Goal: Task Accomplishment & Management: Manage account settings

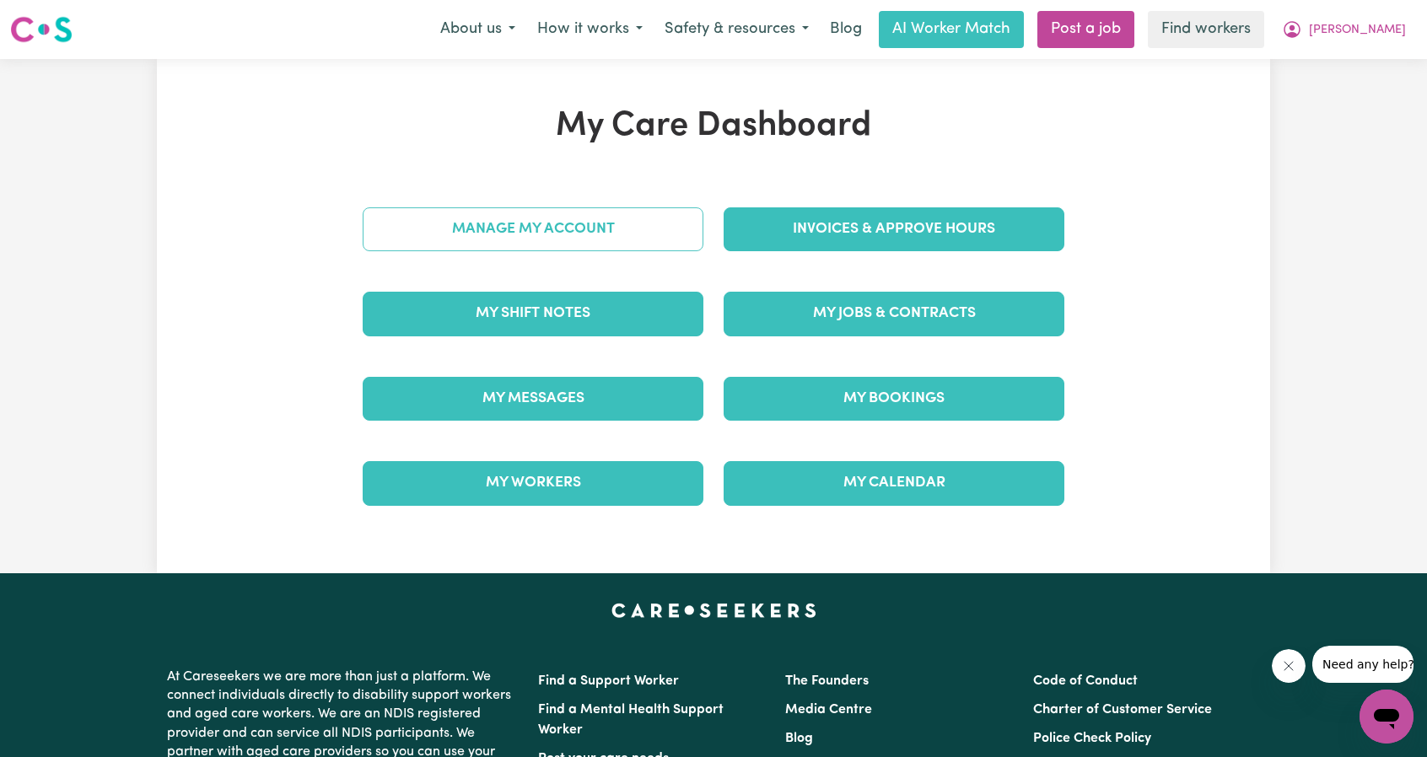
click at [572, 219] on link "Manage My Account" at bounding box center [533, 229] width 341 height 44
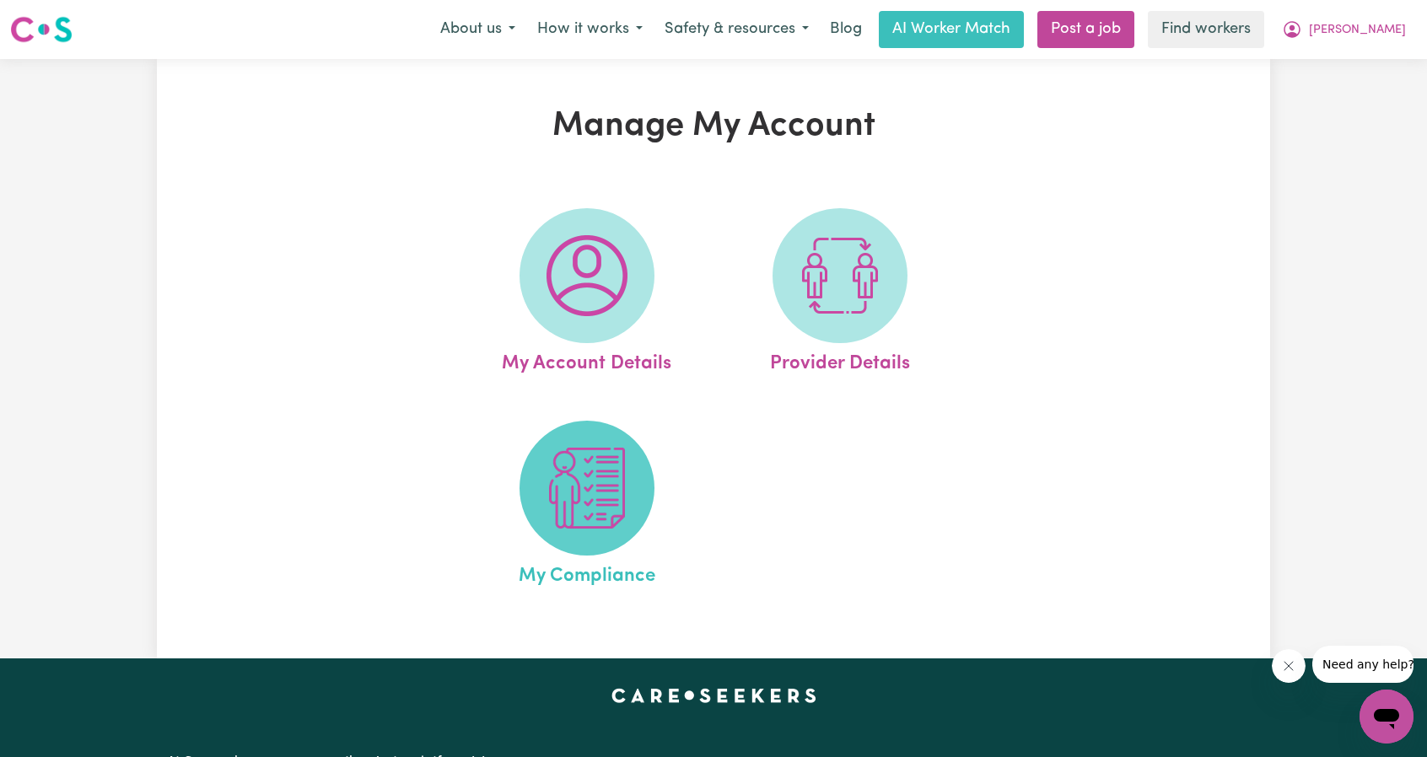
click at [585, 511] on img at bounding box center [587, 488] width 81 height 81
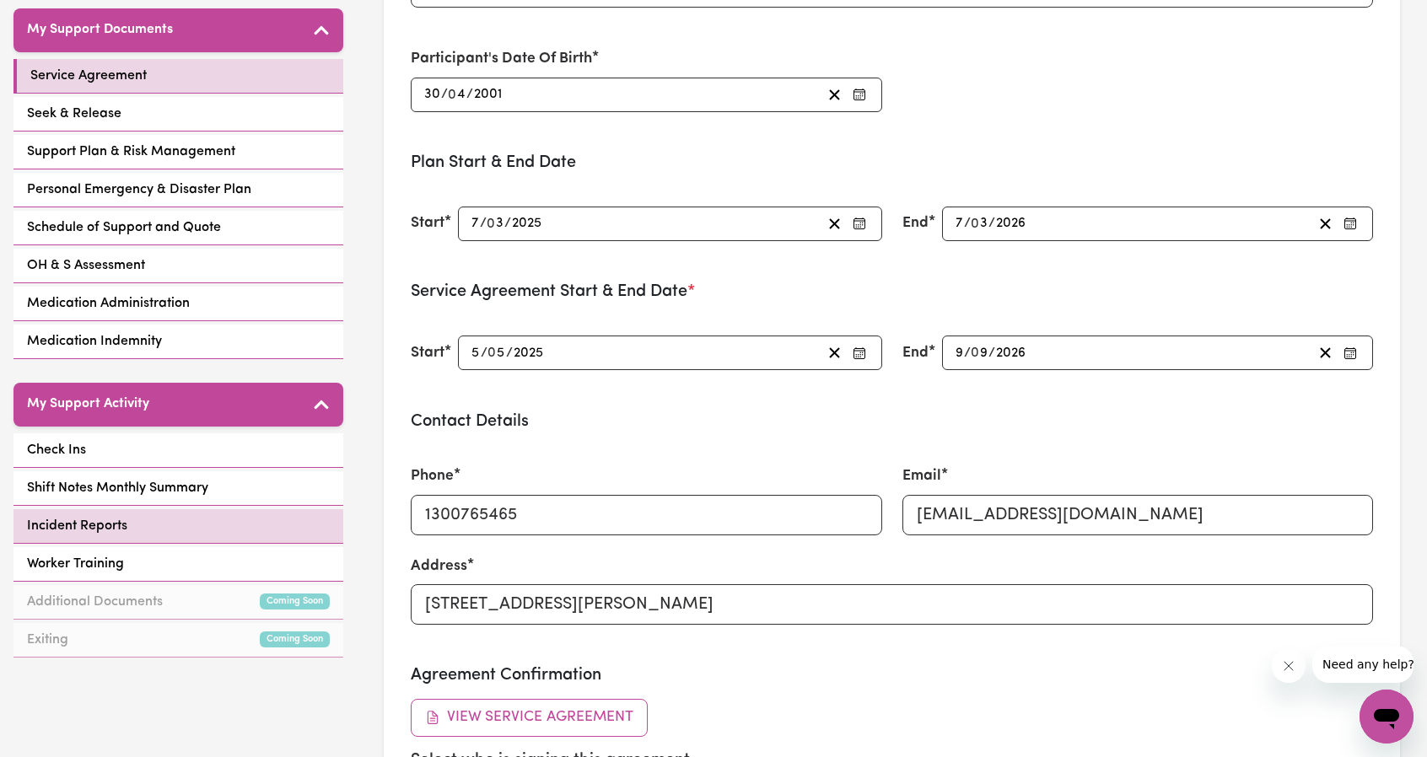
scroll to position [422, 0]
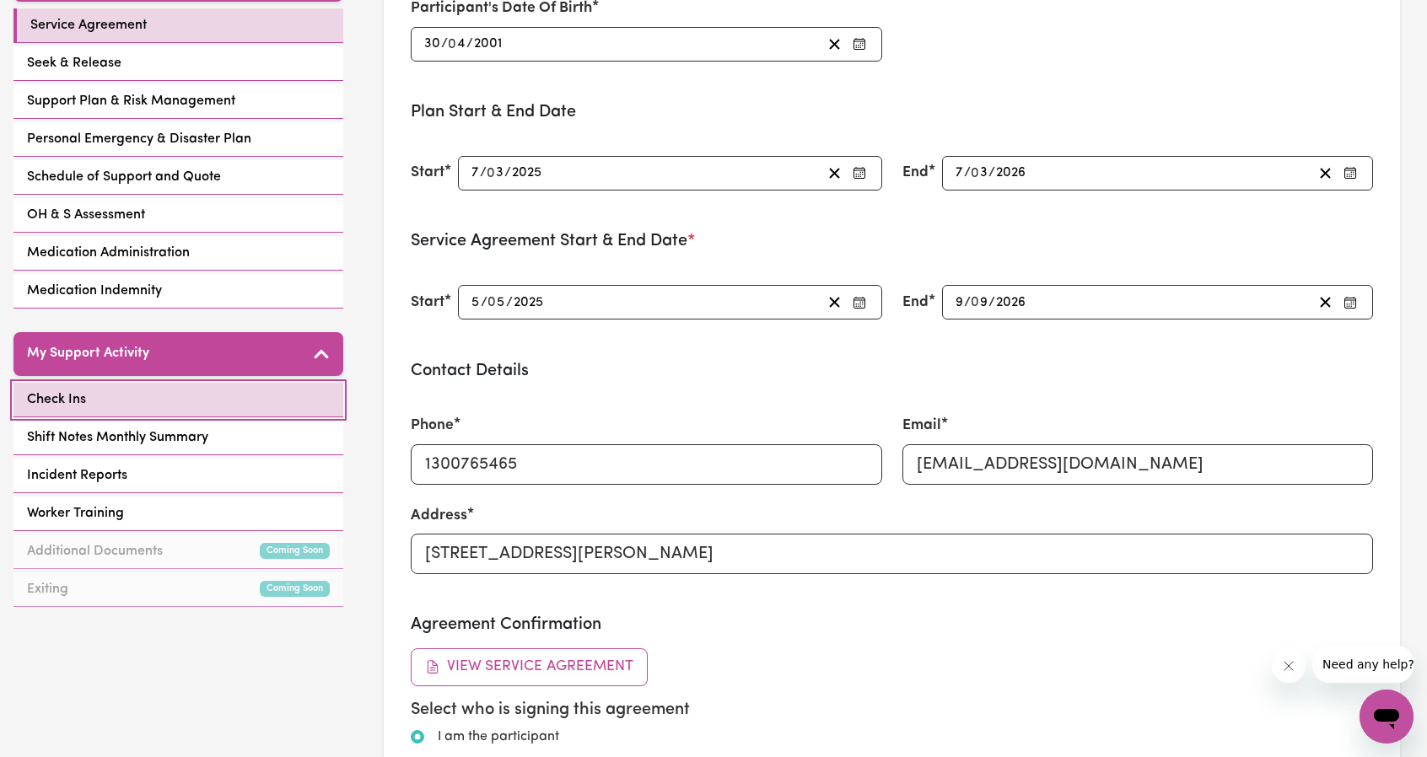
click at [122, 407] on link "Check Ins" at bounding box center [178, 400] width 330 height 35
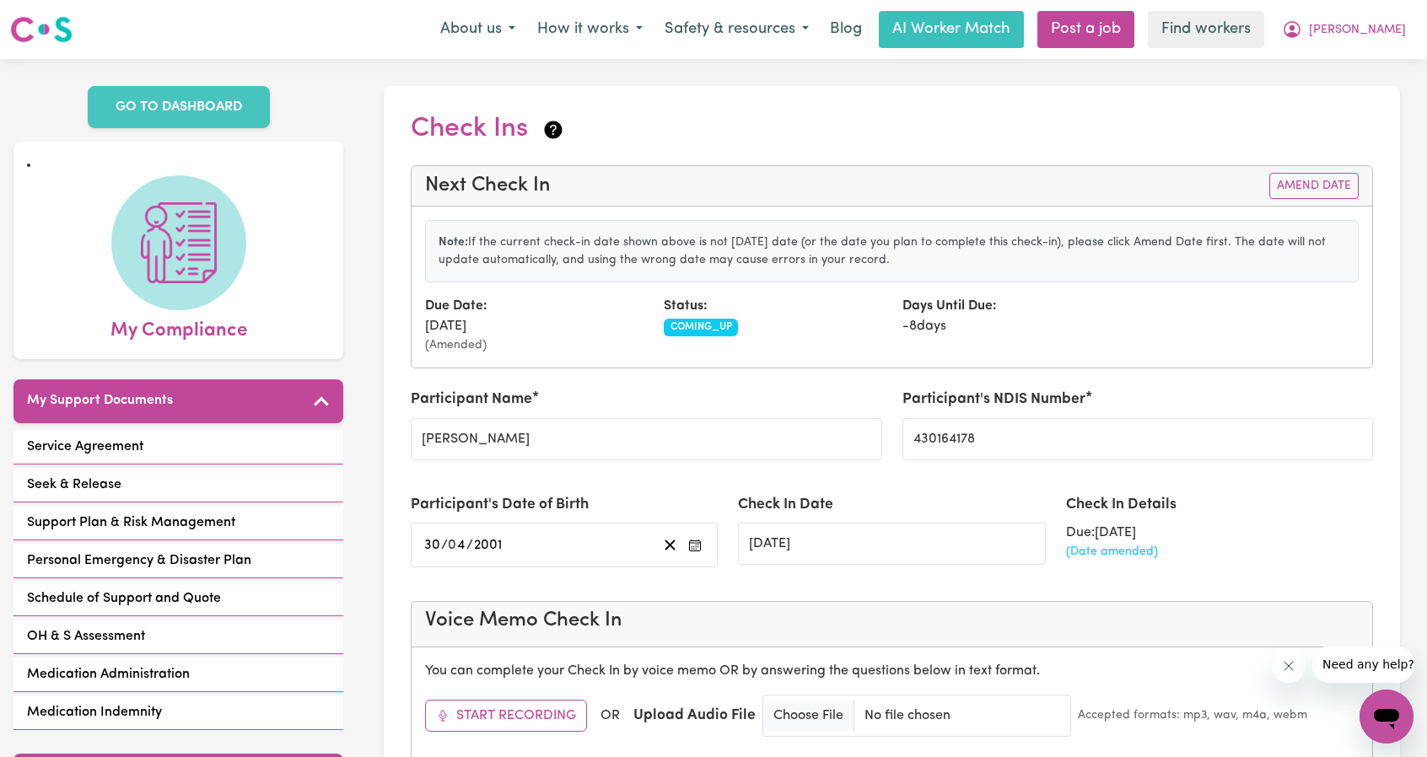
click at [775, 326] on div "Status: COMING_UP" at bounding box center [773, 325] width 239 height 58
click at [1319, 185] on button "Amend Date" at bounding box center [1313, 186] width 89 height 26
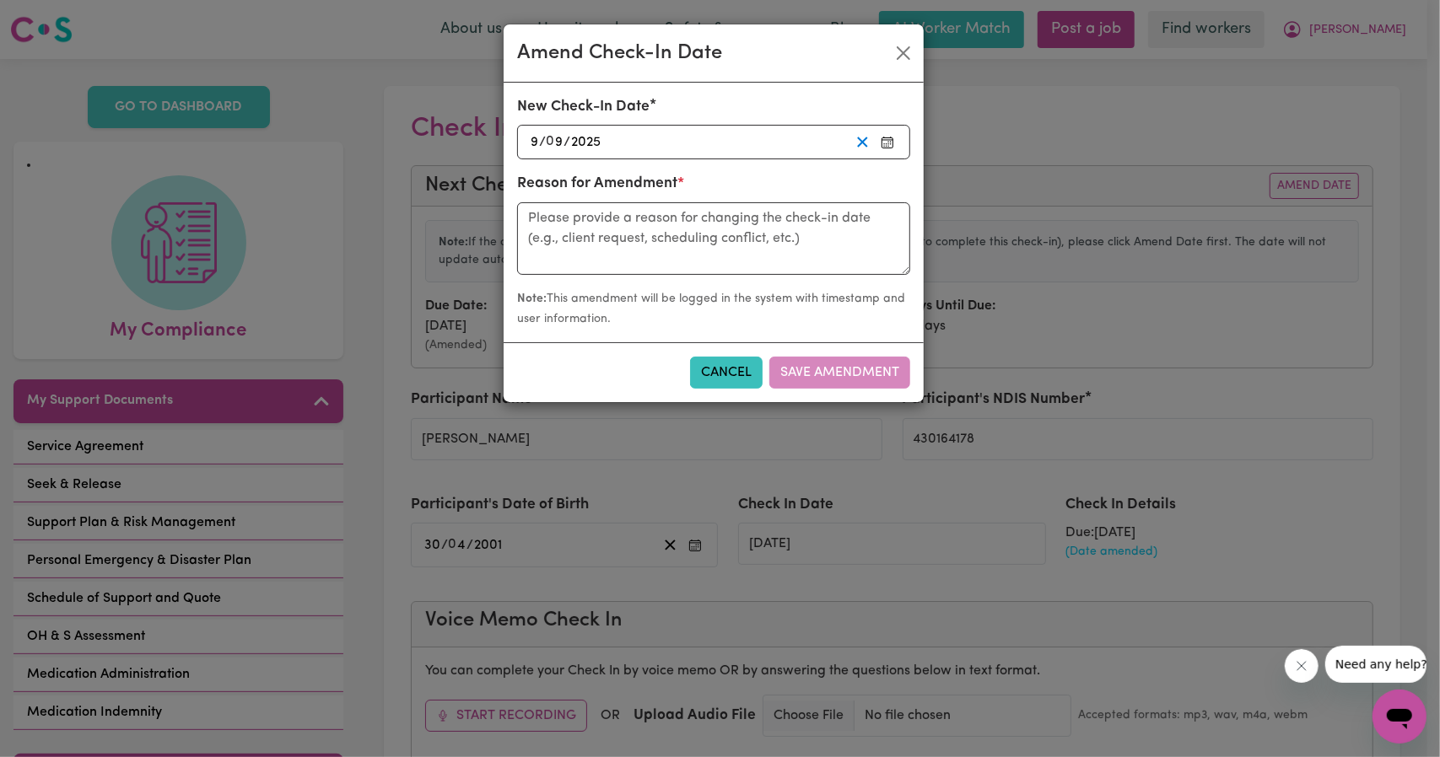
click at [850, 150] on button "button" at bounding box center [862, 142] width 26 height 23
click at [886, 136] on icon "button" at bounding box center [887, 142] width 13 height 13
click at [552, 281] on form "New Check-In Date / / « ‹ [DATE] › » Mon Tue Wed Thu Fri Sat Sun 1 2 3 4 5 6 7 …" at bounding box center [713, 212] width 393 height 233
click at [881, 149] on button "button" at bounding box center [887, 142] width 24 height 23
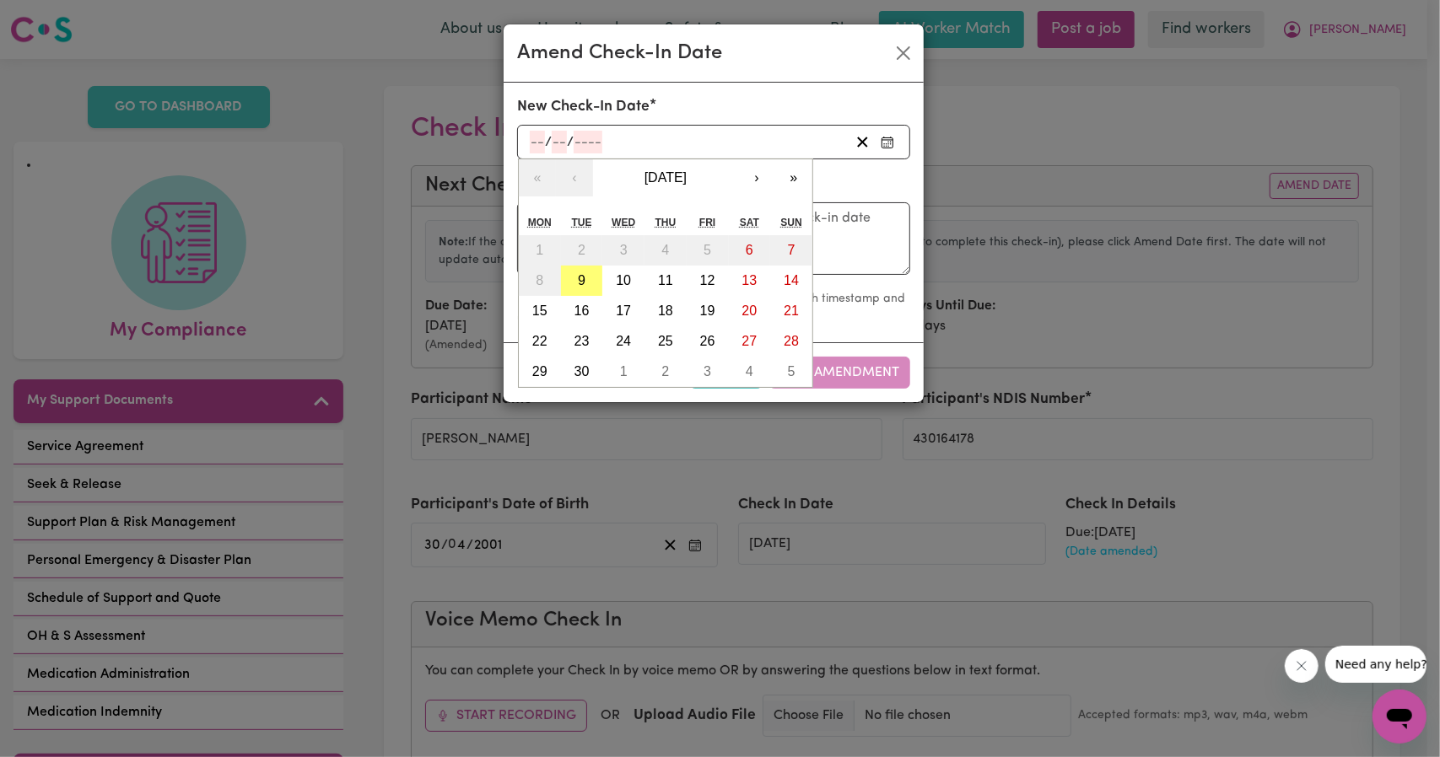
click at [543, 279] on form "New Check-In Date / / « ‹ [DATE] › » Mon Tue Wed Thu Fri Sat Sun 1 2 3 4 5 6 7 …" at bounding box center [713, 212] width 393 height 233
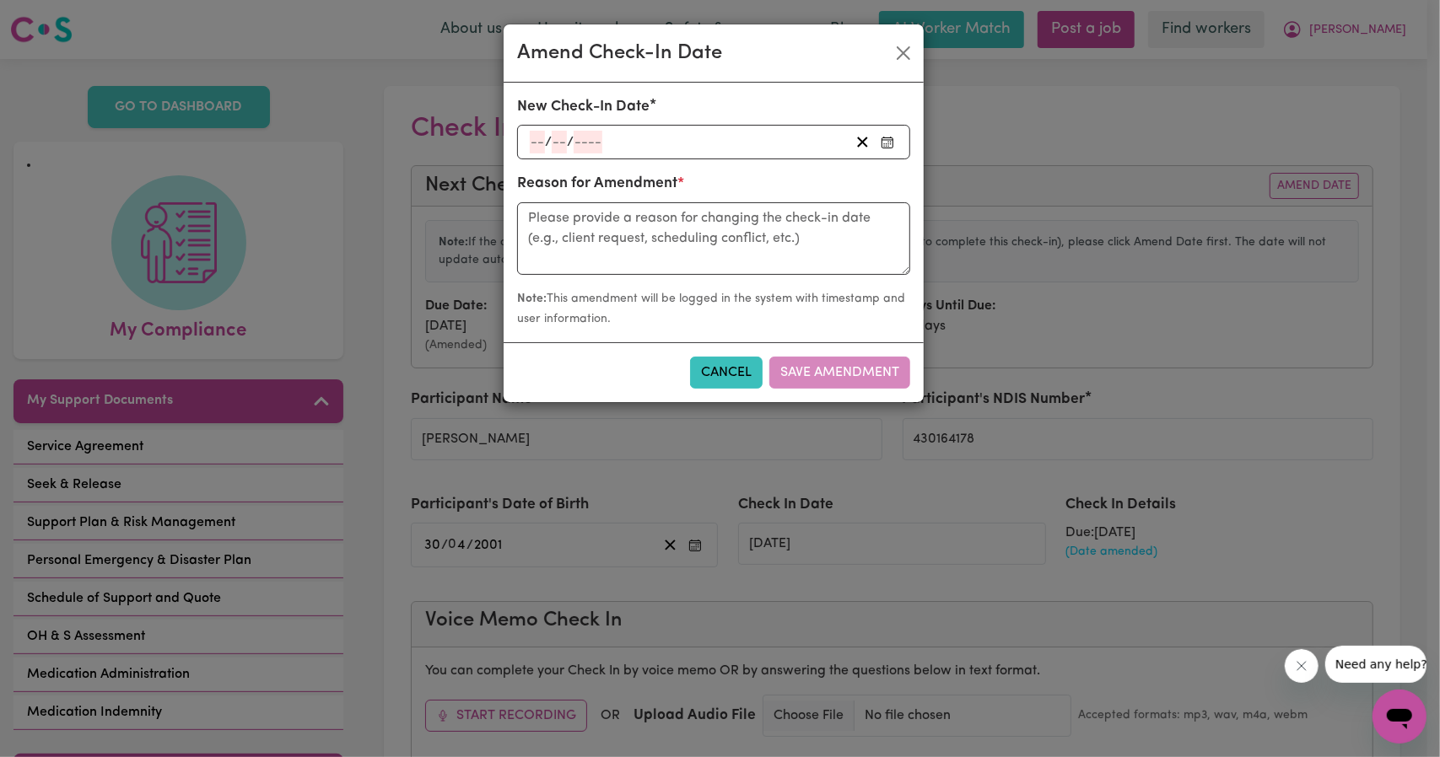
click at [664, 147] on div "/ /" at bounding box center [688, 142] width 321 height 23
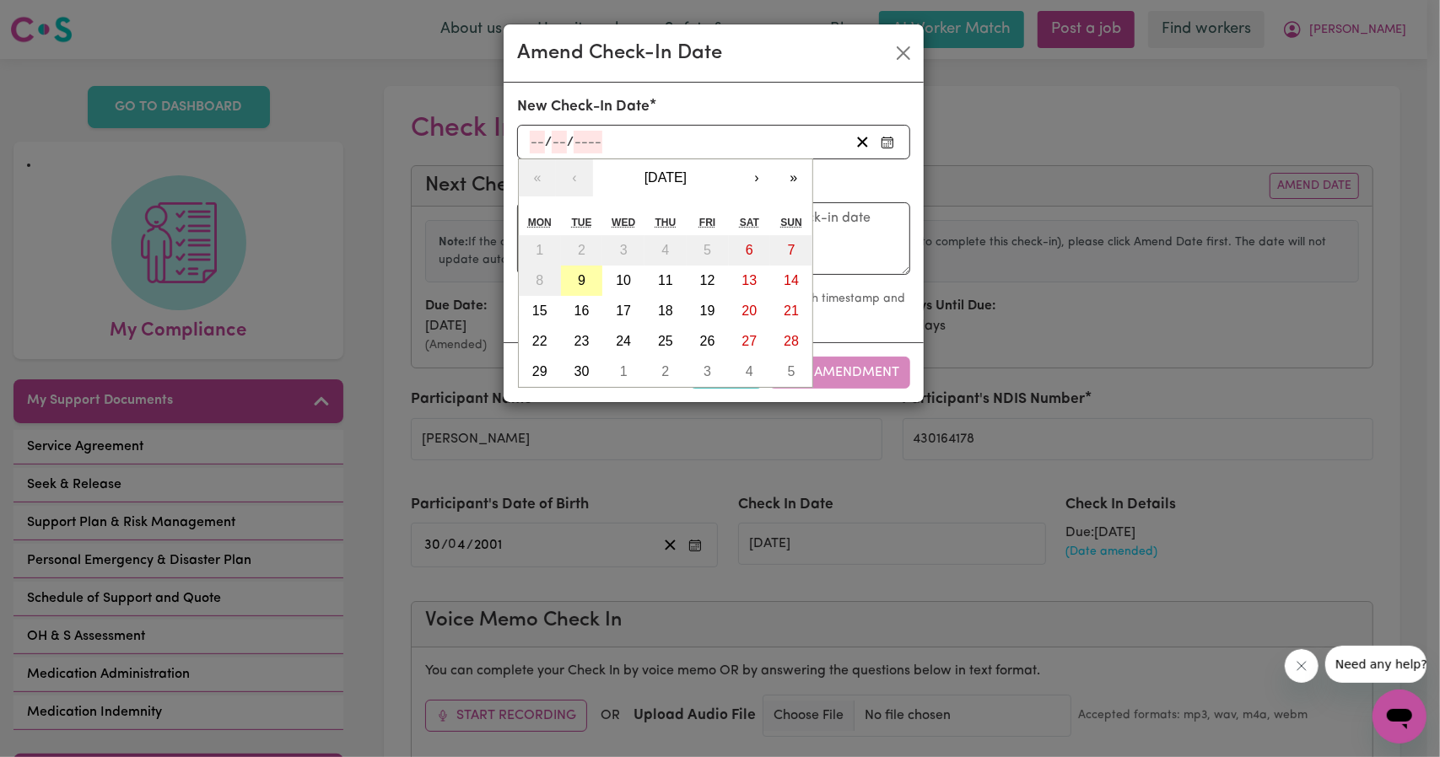
click at [570, 267] on button "9" at bounding box center [582, 281] width 42 height 30
type input "[DATE]"
type input "9"
type input "2025"
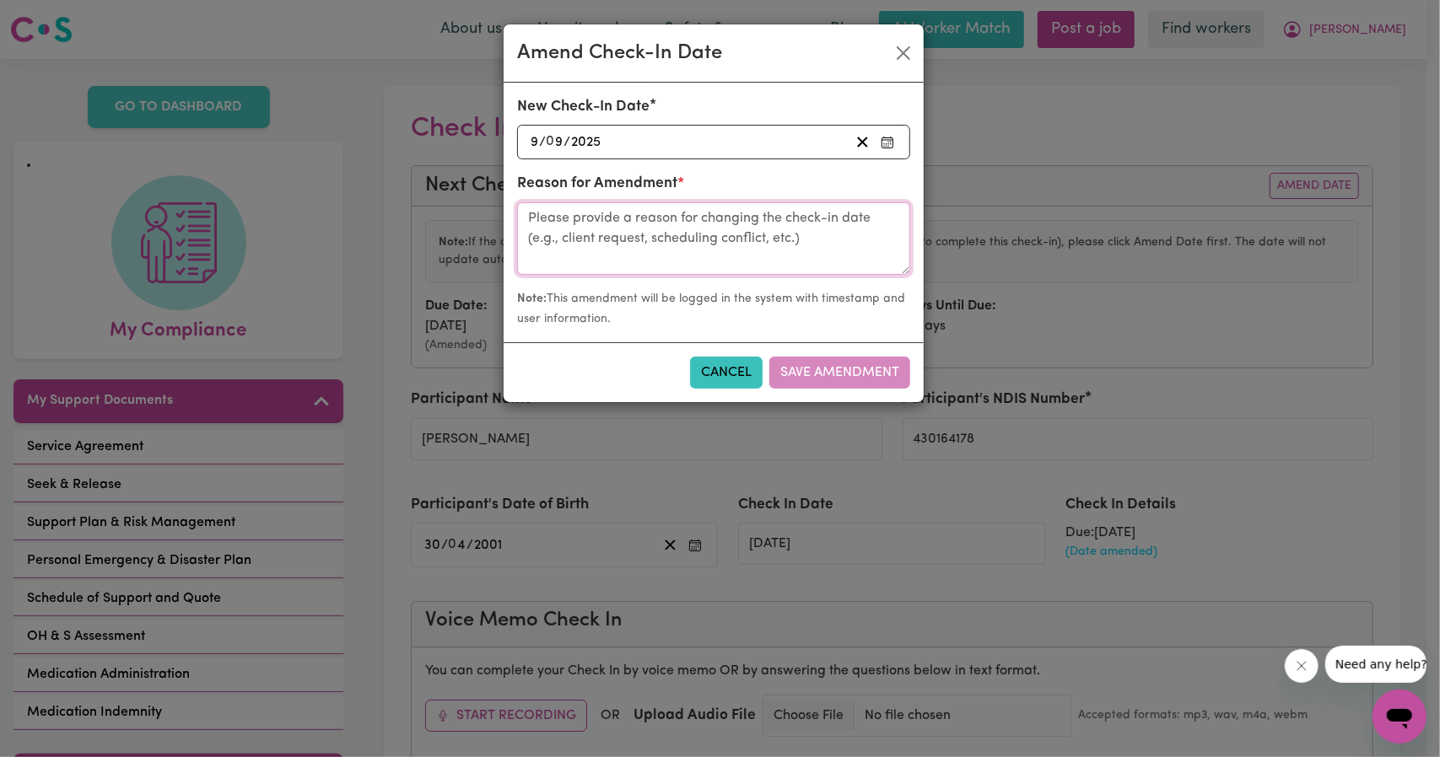
click at [591, 215] on textarea at bounding box center [713, 238] width 393 height 73
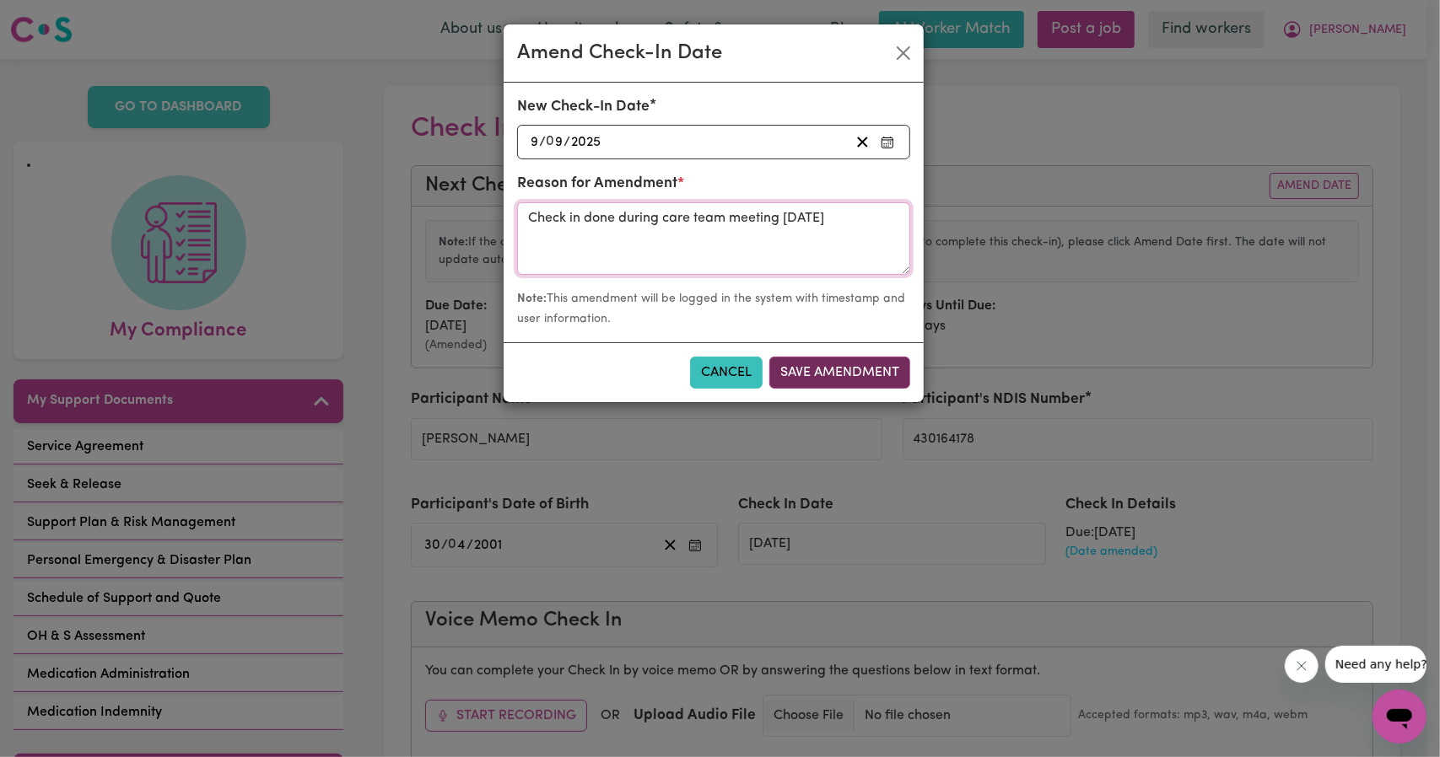
type textarea "Check in done during care team meeting [DATE]"
click at [838, 368] on button "Save Amendment" at bounding box center [839, 373] width 141 height 32
type input "[DATE]"
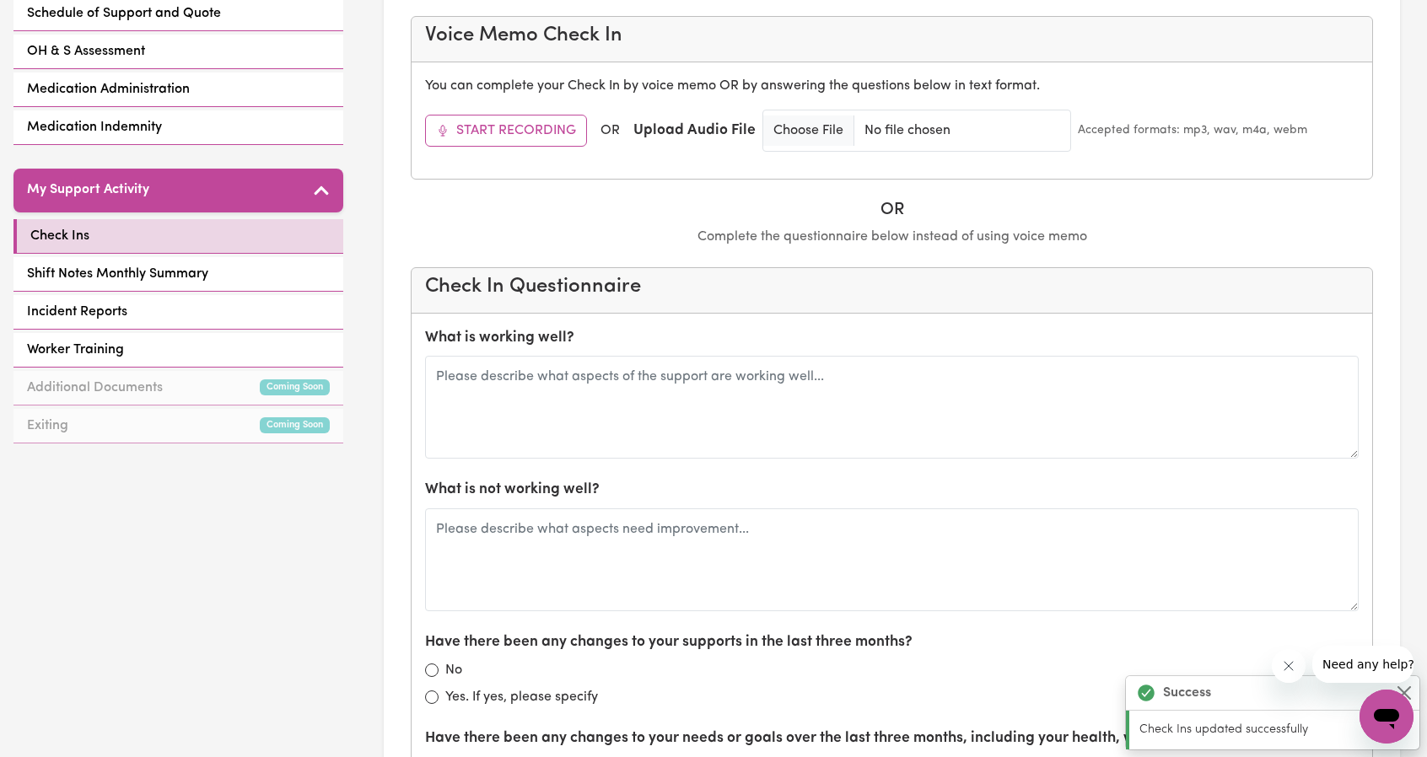
scroll to position [590, 0]
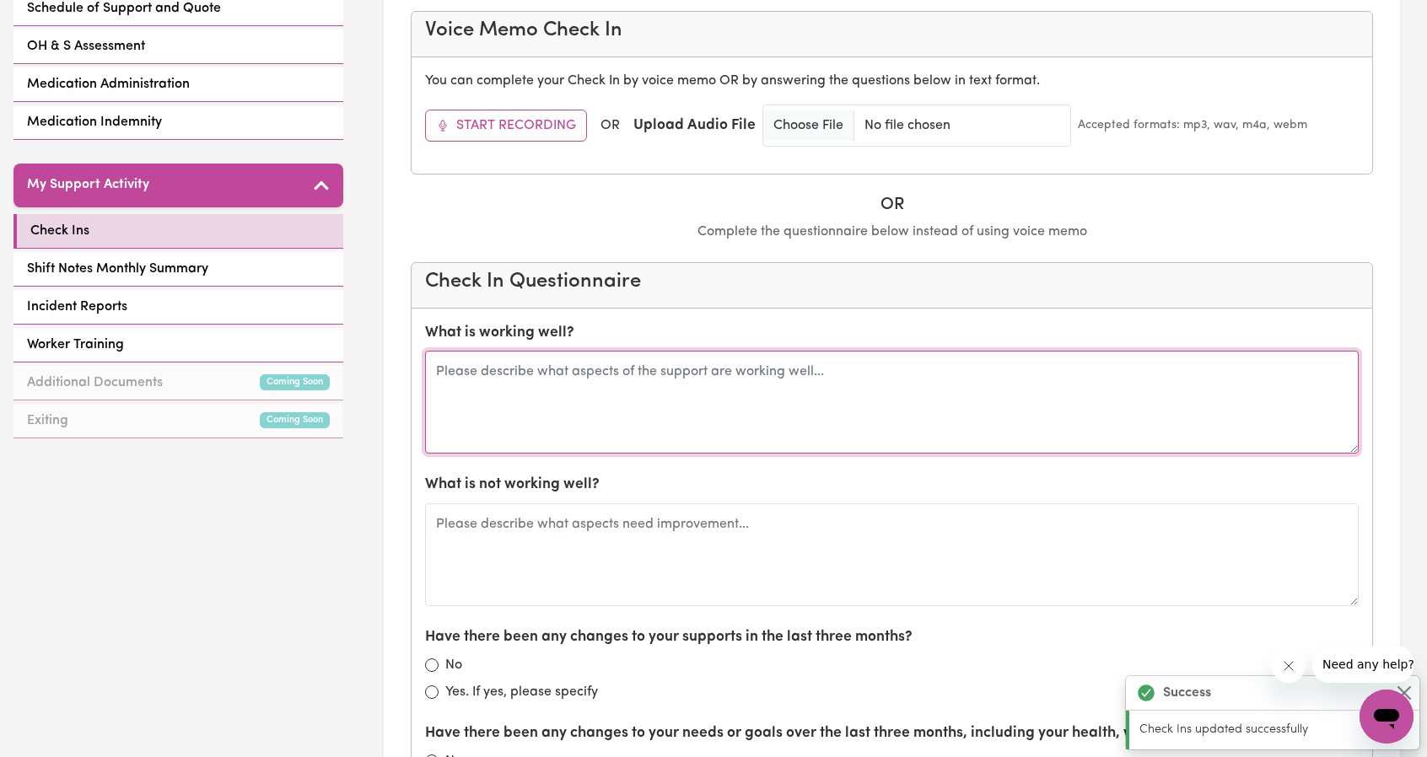
click at [673, 382] on textarea at bounding box center [892, 402] width 934 height 103
click at [690, 396] on textarea at bounding box center [892, 402] width 934 height 103
click at [693, 396] on textarea at bounding box center [892, 402] width 934 height 103
click at [708, 396] on textarea at bounding box center [892, 402] width 934 height 103
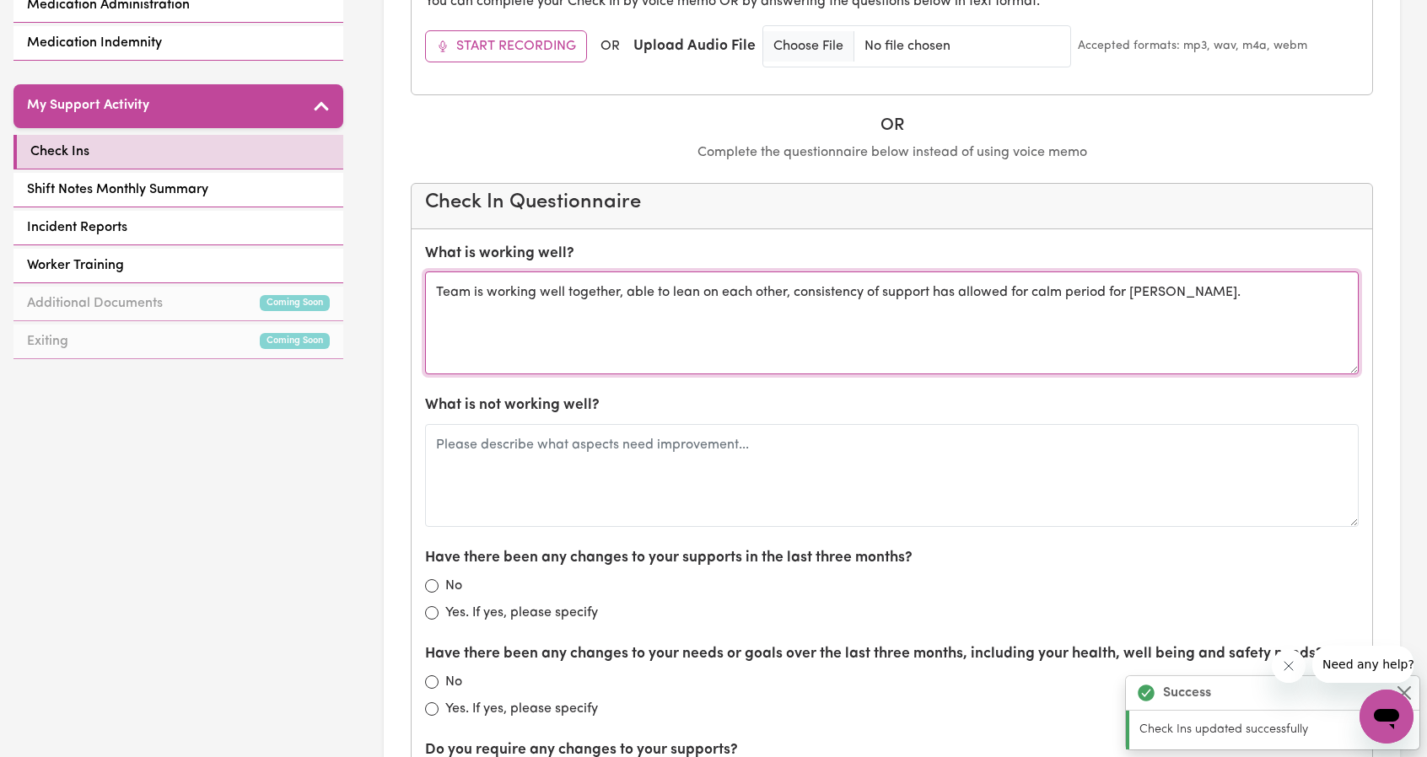
scroll to position [675, 0]
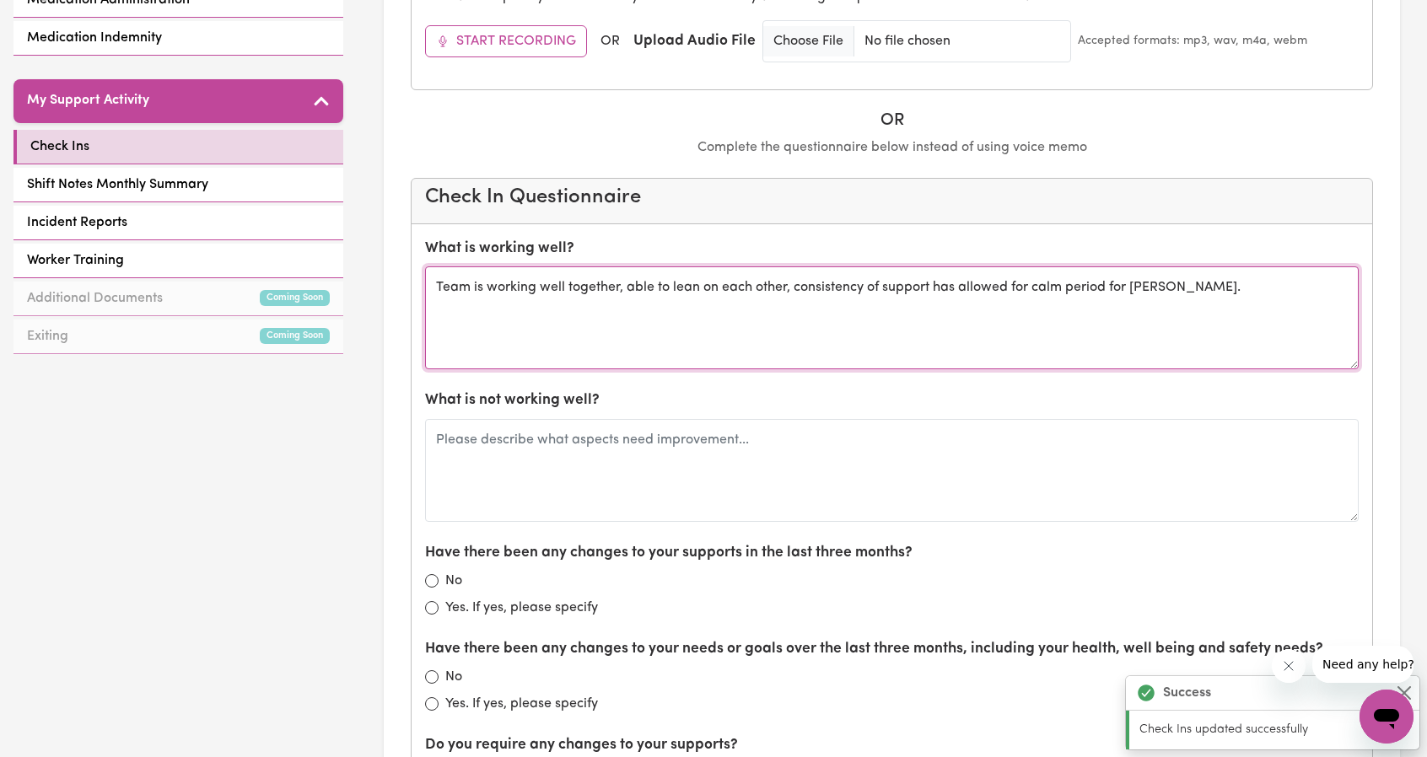
type textarea "Team is working well together, able to lean on each other, consistency of suppo…"
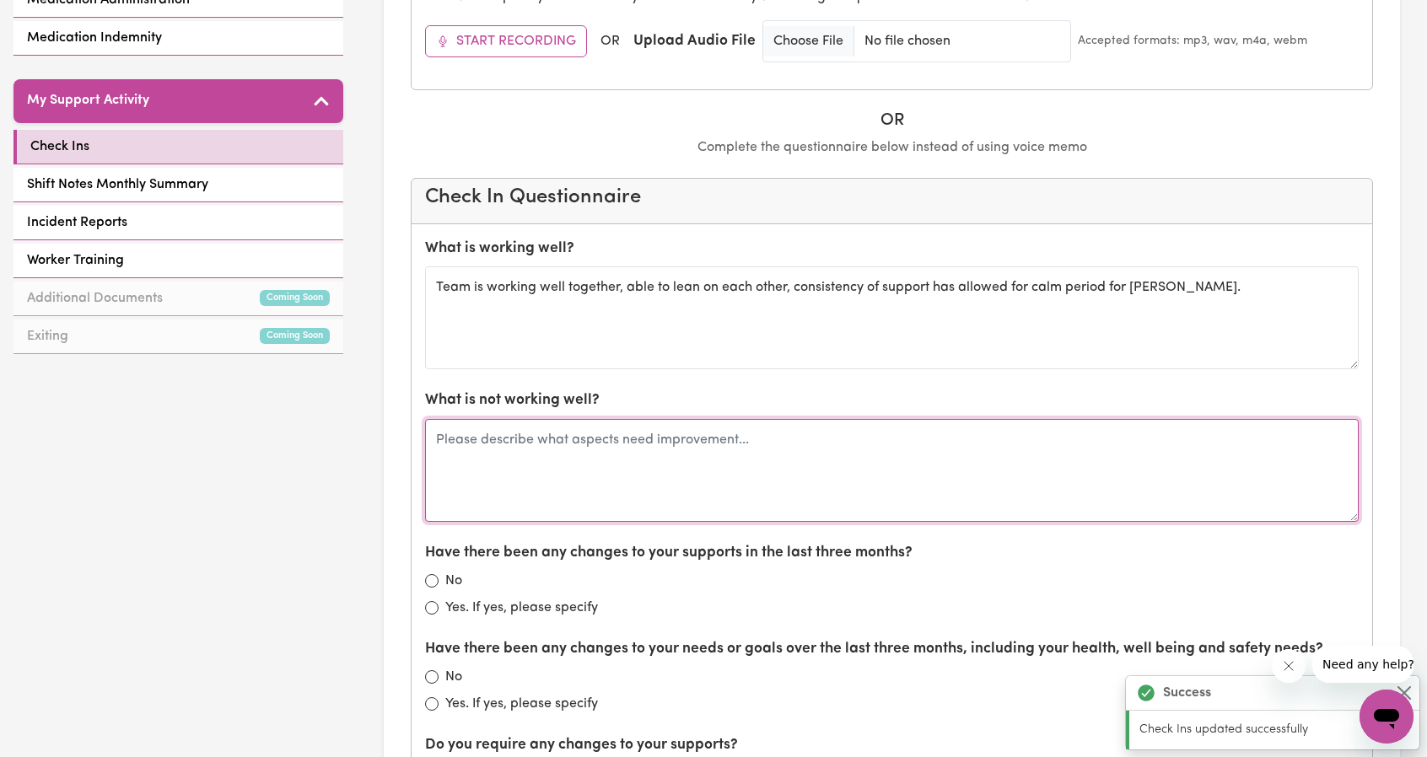
click at [773, 460] on textarea at bounding box center [892, 470] width 934 height 103
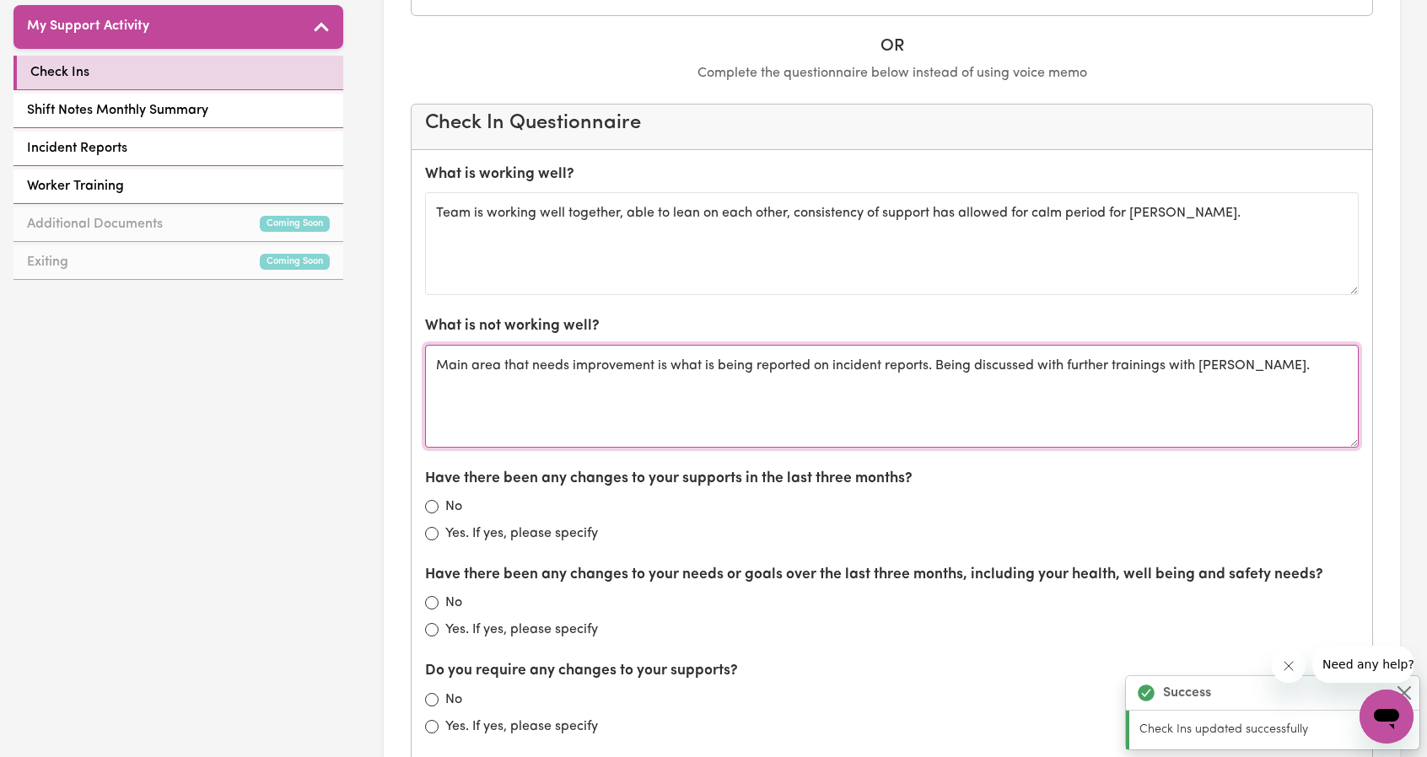
scroll to position [759, 0]
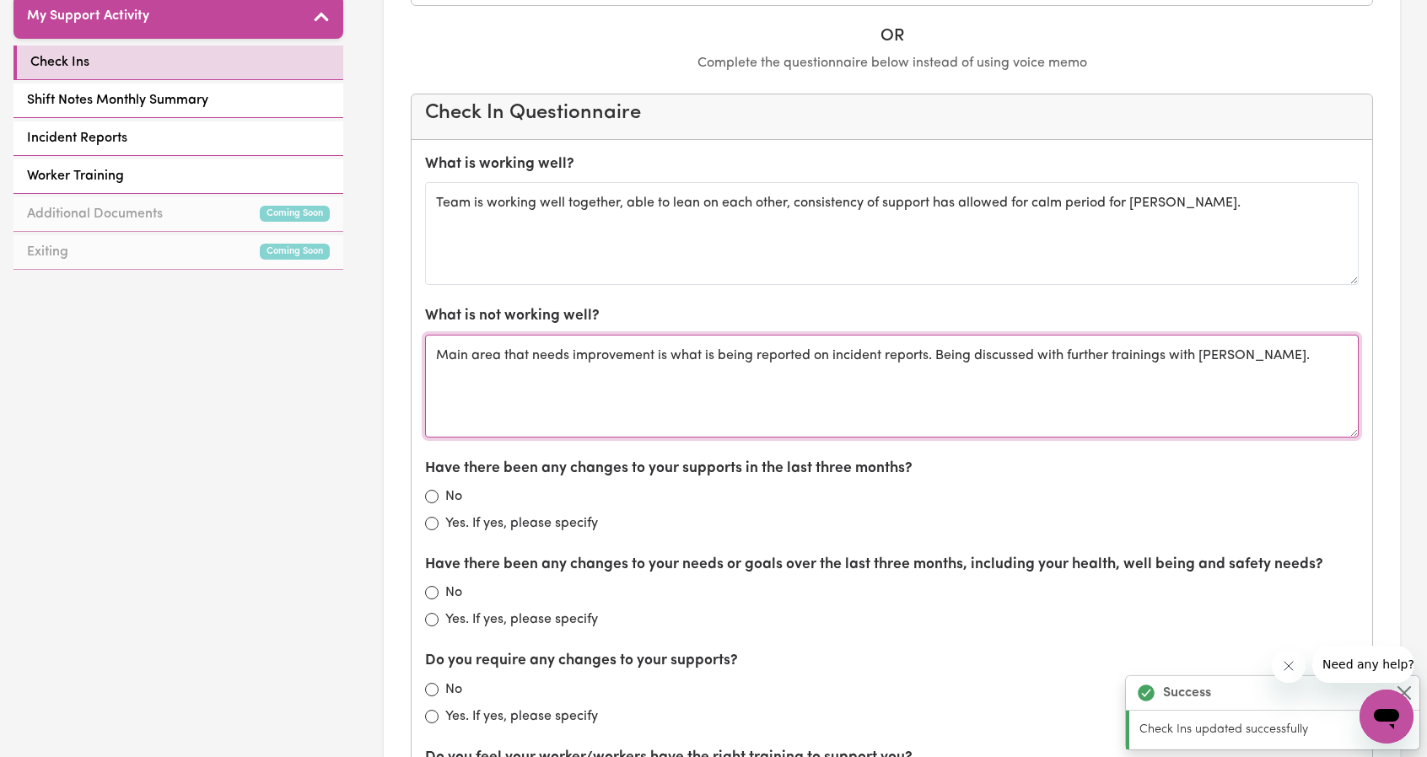
type textarea "Main area that needs improvement is what is being reported on incident reports.…"
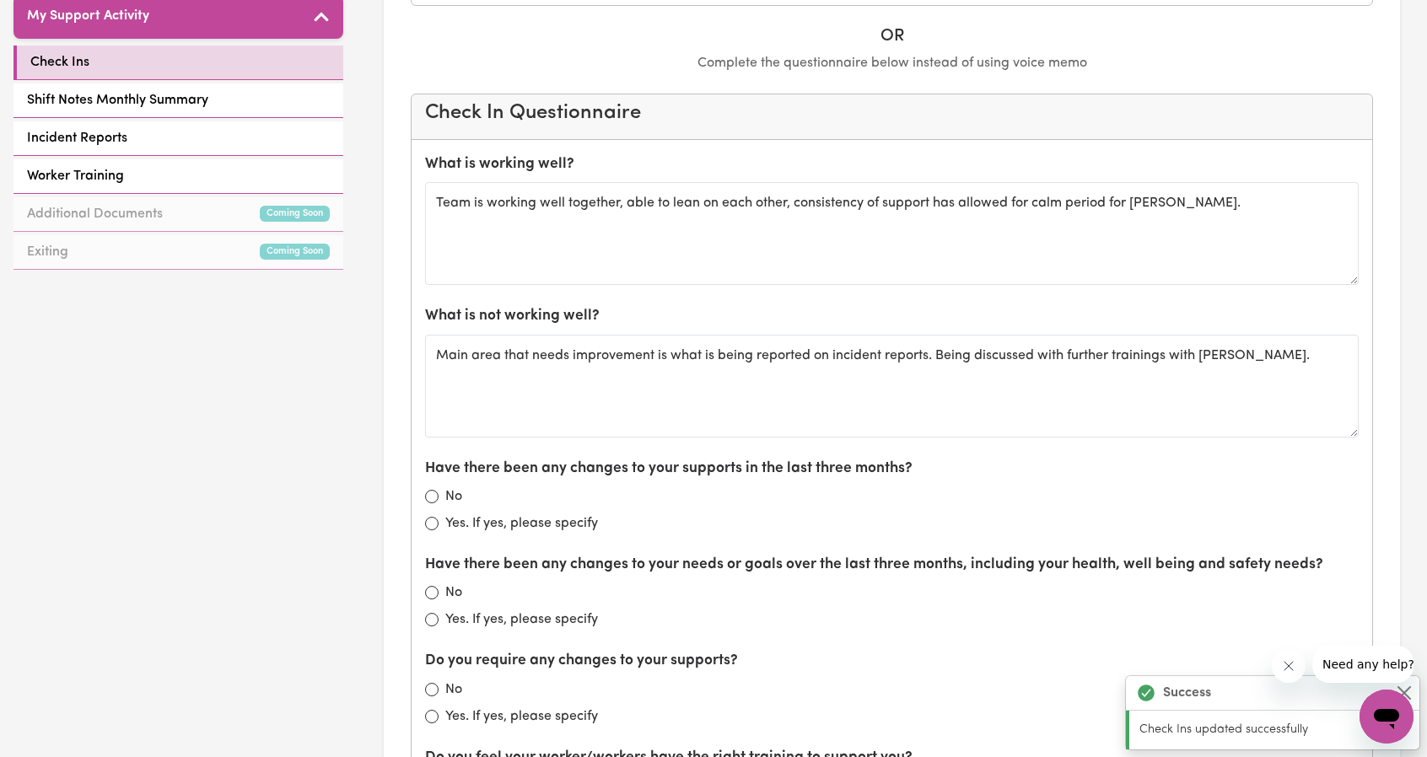
click at [437, 492] on div "No" at bounding box center [892, 497] width 934 height 20
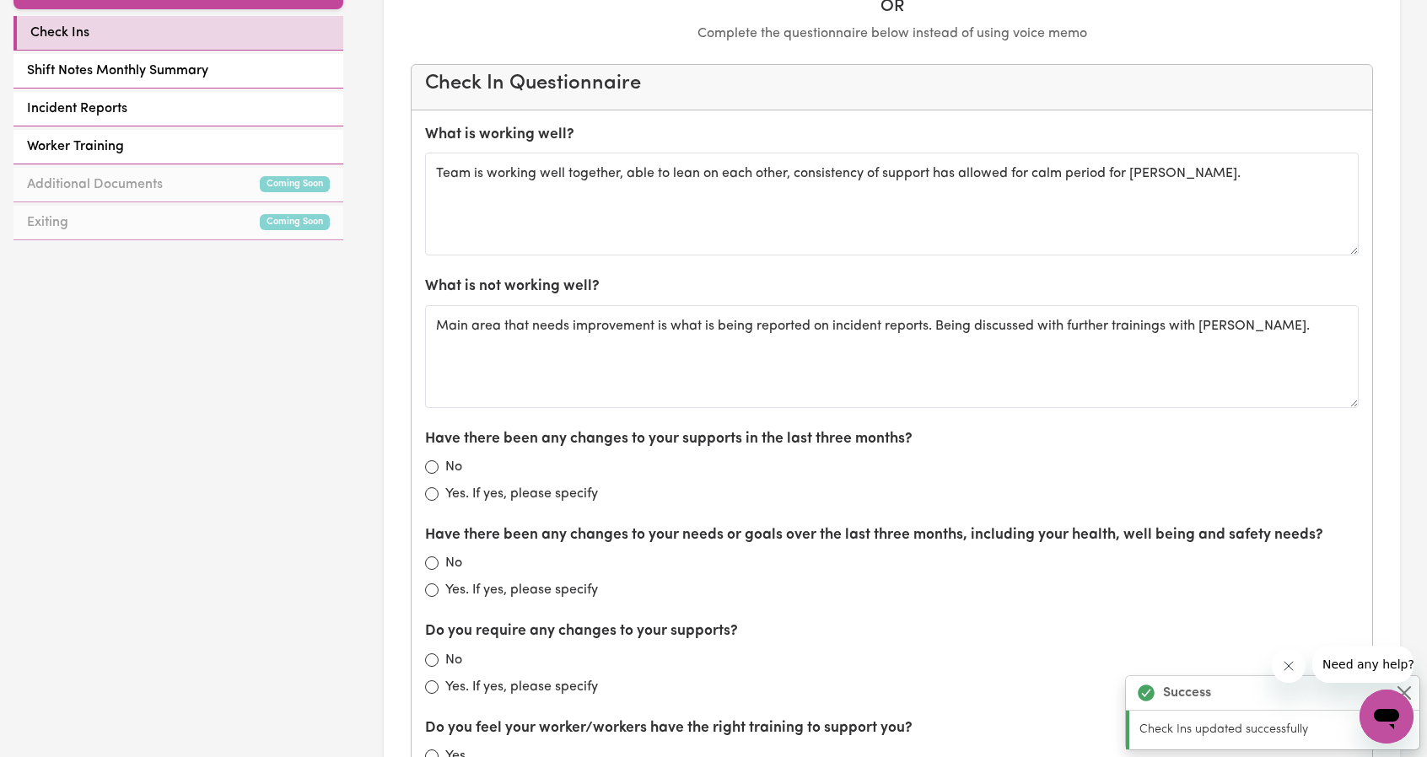
scroll to position [843, 0]
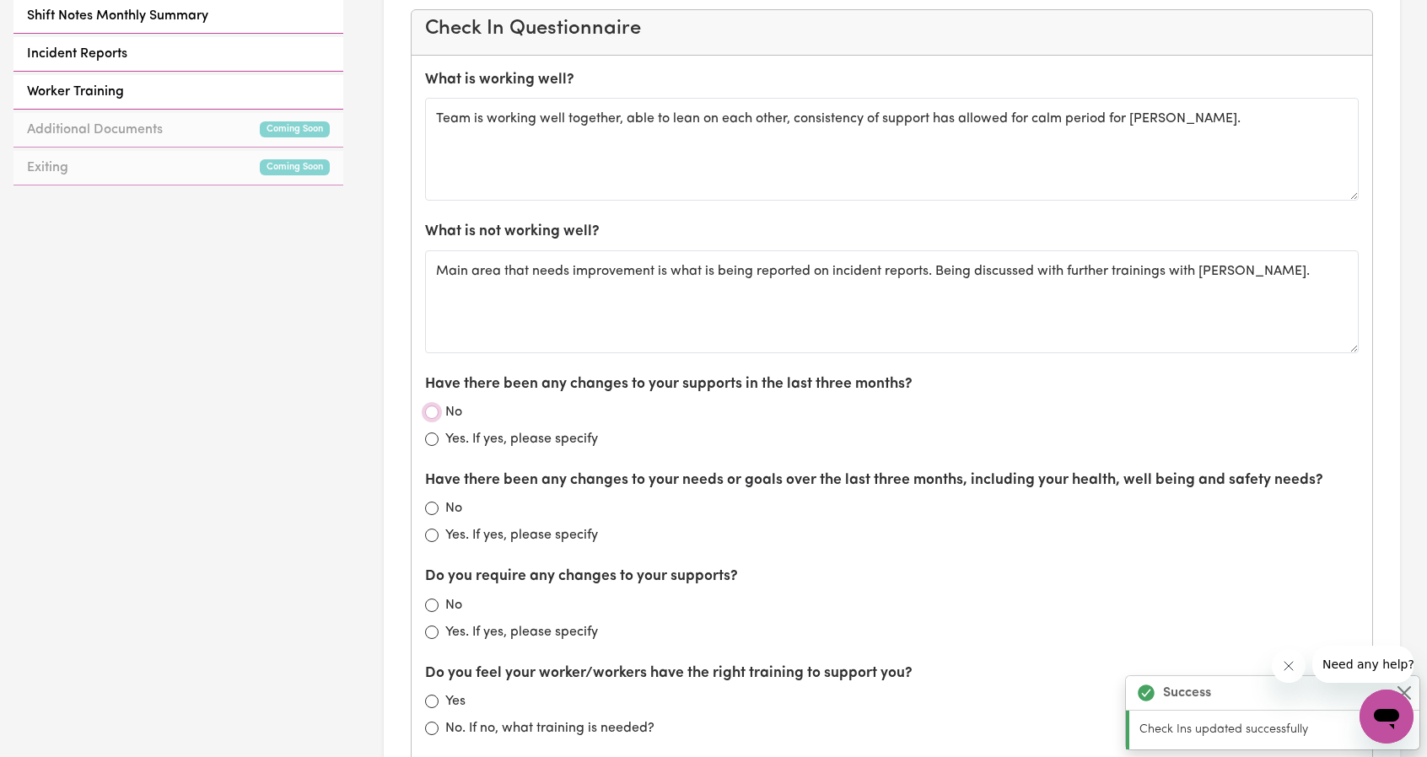
click at [435, 406] on input "No" at bounding box center [431, 412] width 13 height 13
radio input "true"
click at [439, 504] on div "No" at bounding box center [892, 508] width 934 height 20
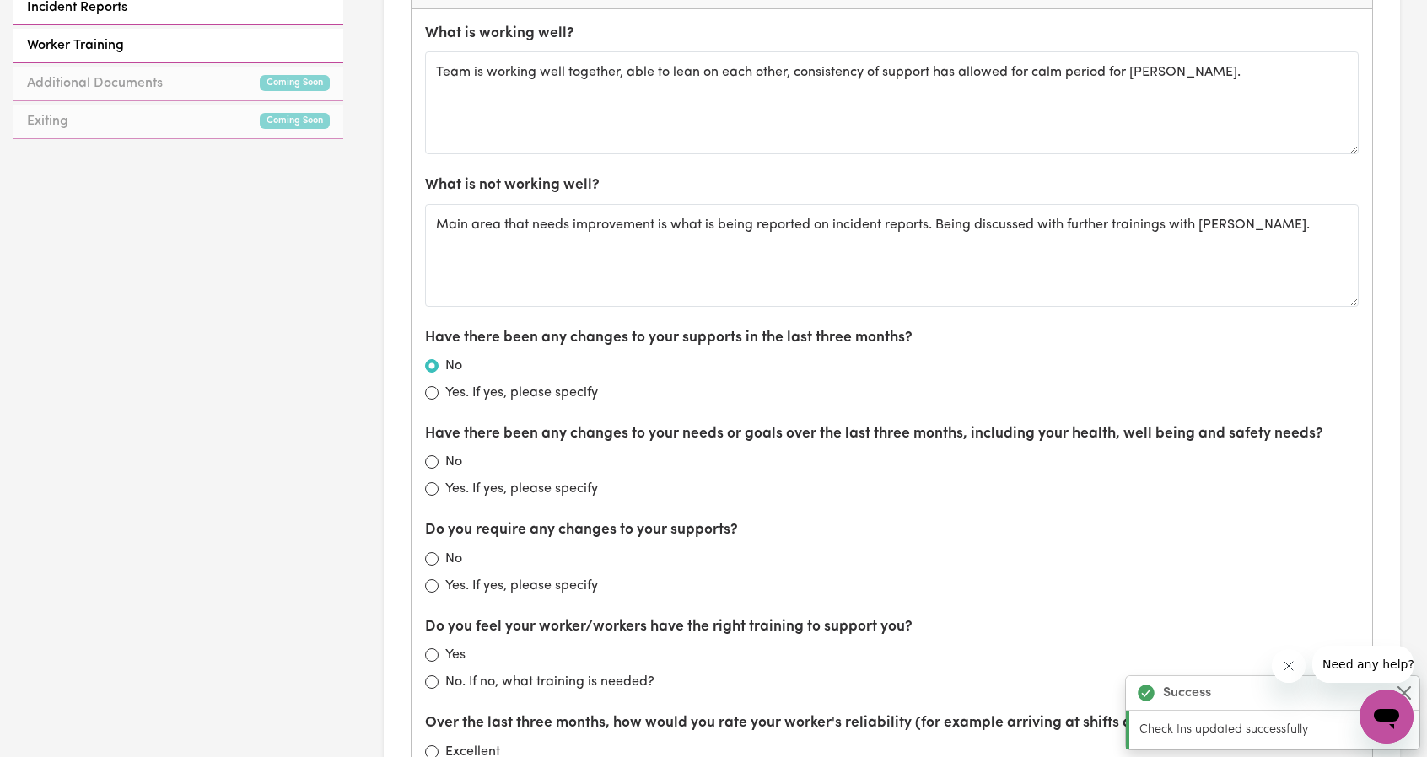
scroll to position [1012, 0]
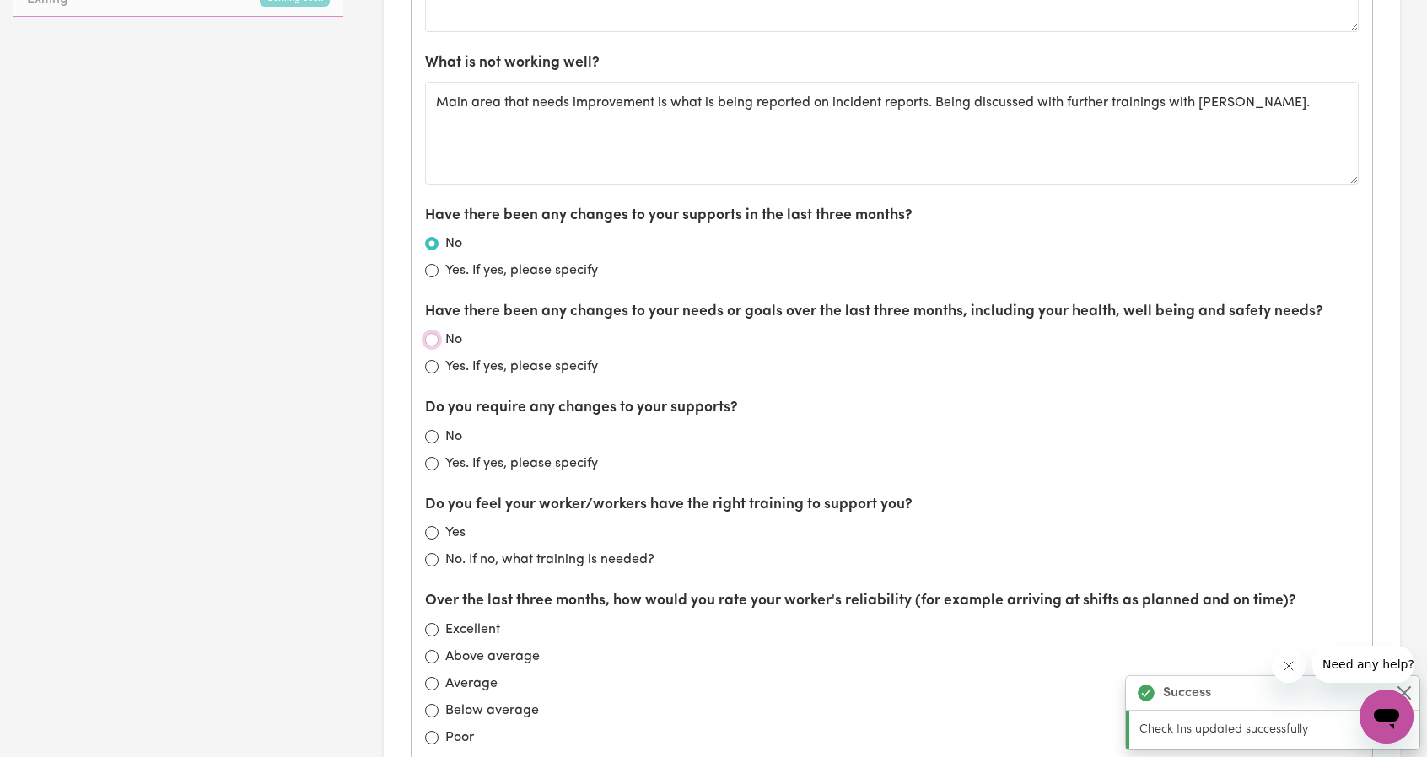
click at [432, 338] on input "No" at bounding box center [431, 339] width 13 height 13
radio input "true"
click at [434, 435] on input "No" at bounding box center [431, 436] width 13 height 13
radio input "true"
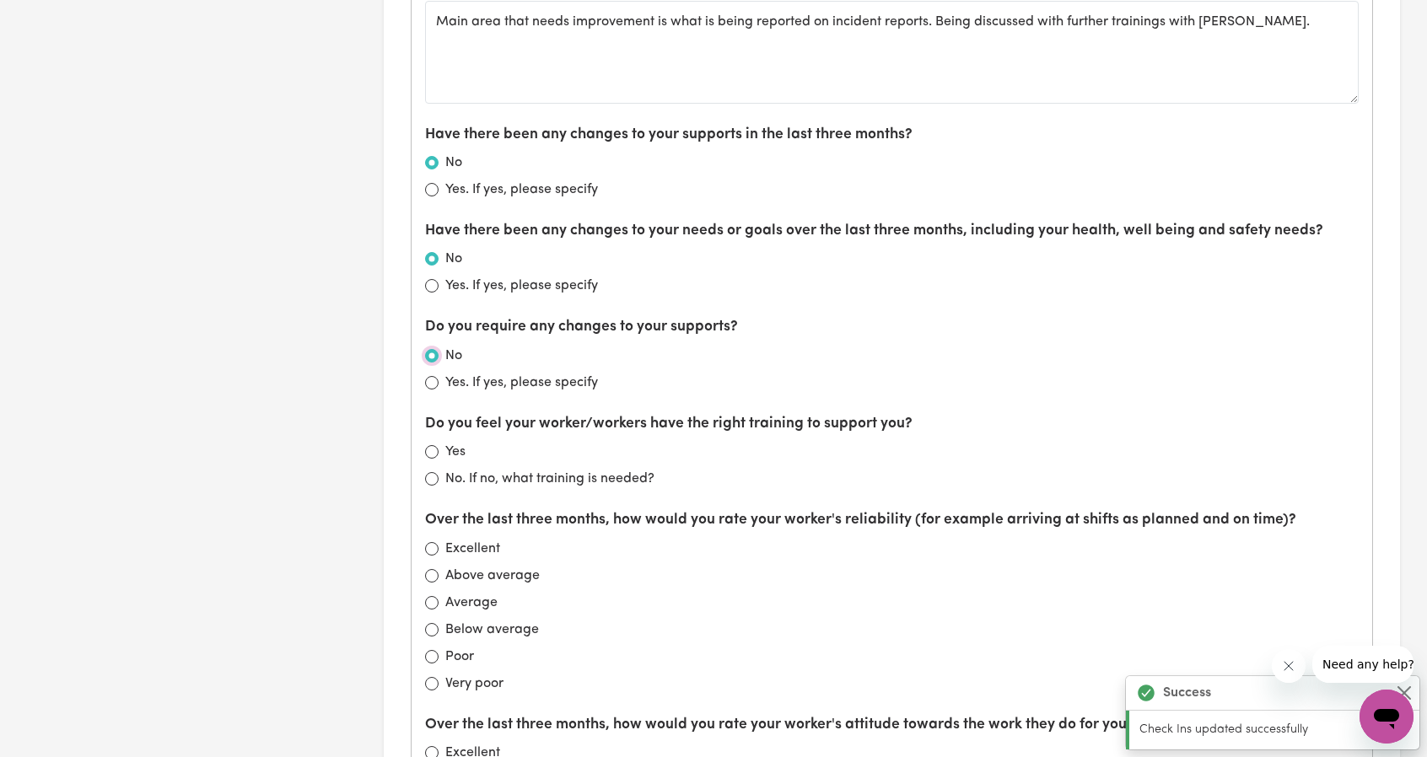
scroll to position [1096, 0]
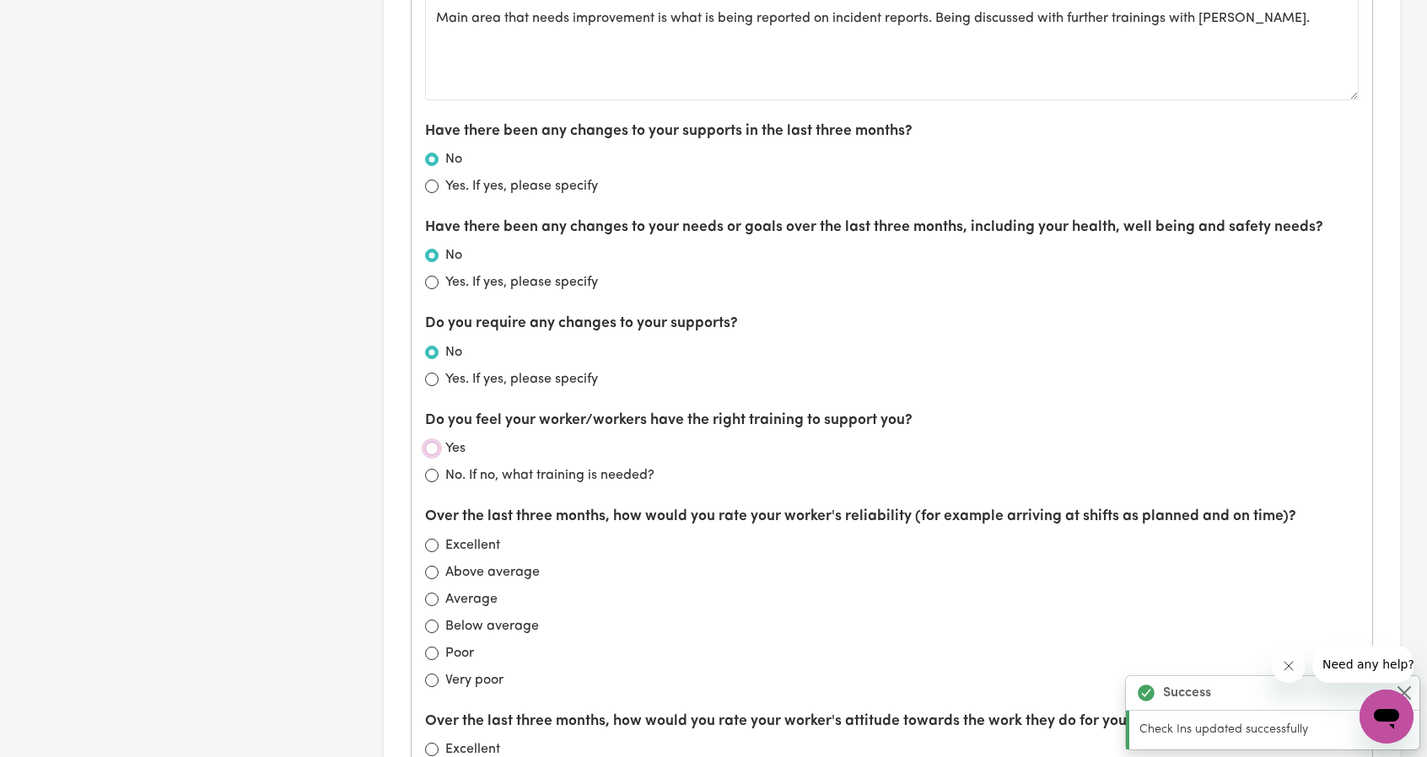
click at [432, 442] on input "Yes" at bounding box center [431, 448] width 13 height 13
radio input "true"
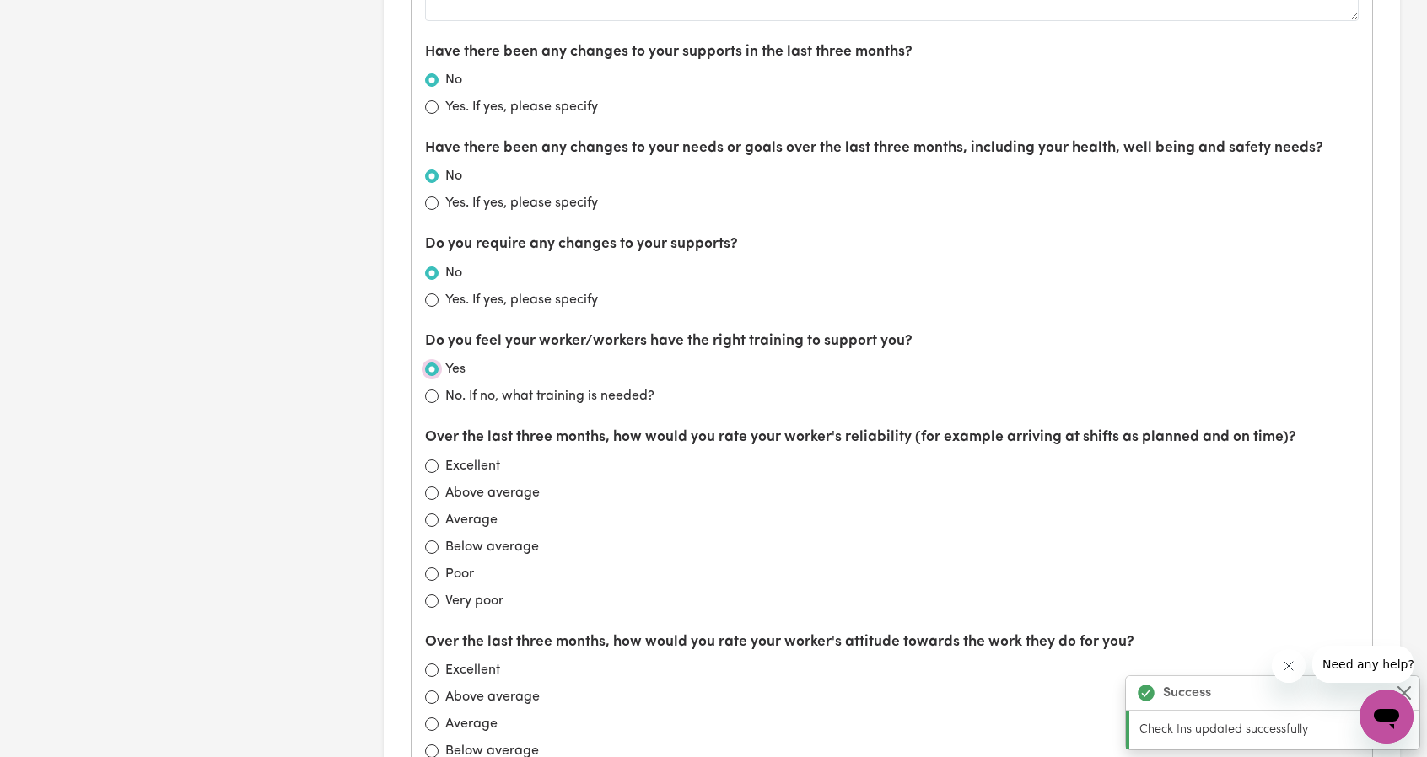
scroll to position [1181, 0]
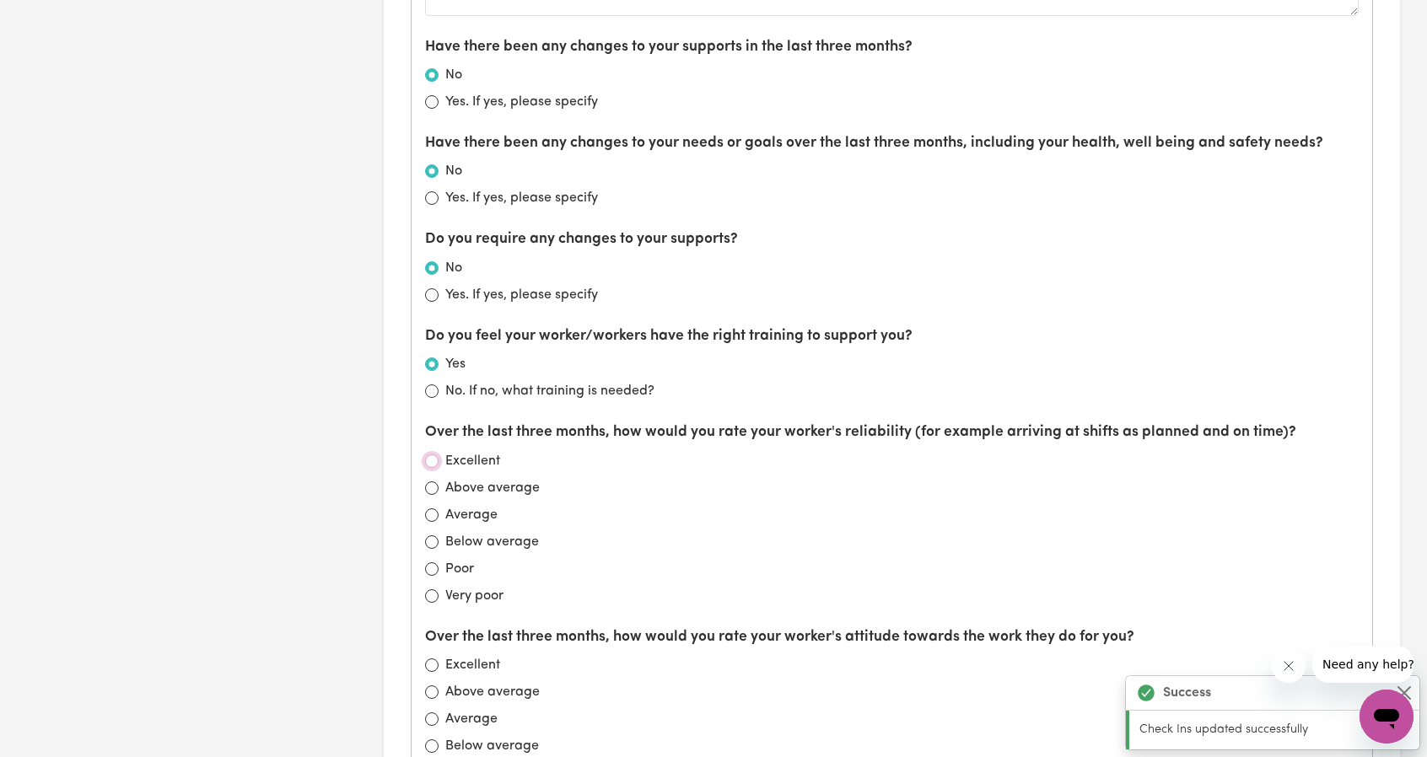
click at [436, 455] on input "Excellent" at bounding box center [431, 461] width 13 height 13
radio input "true"
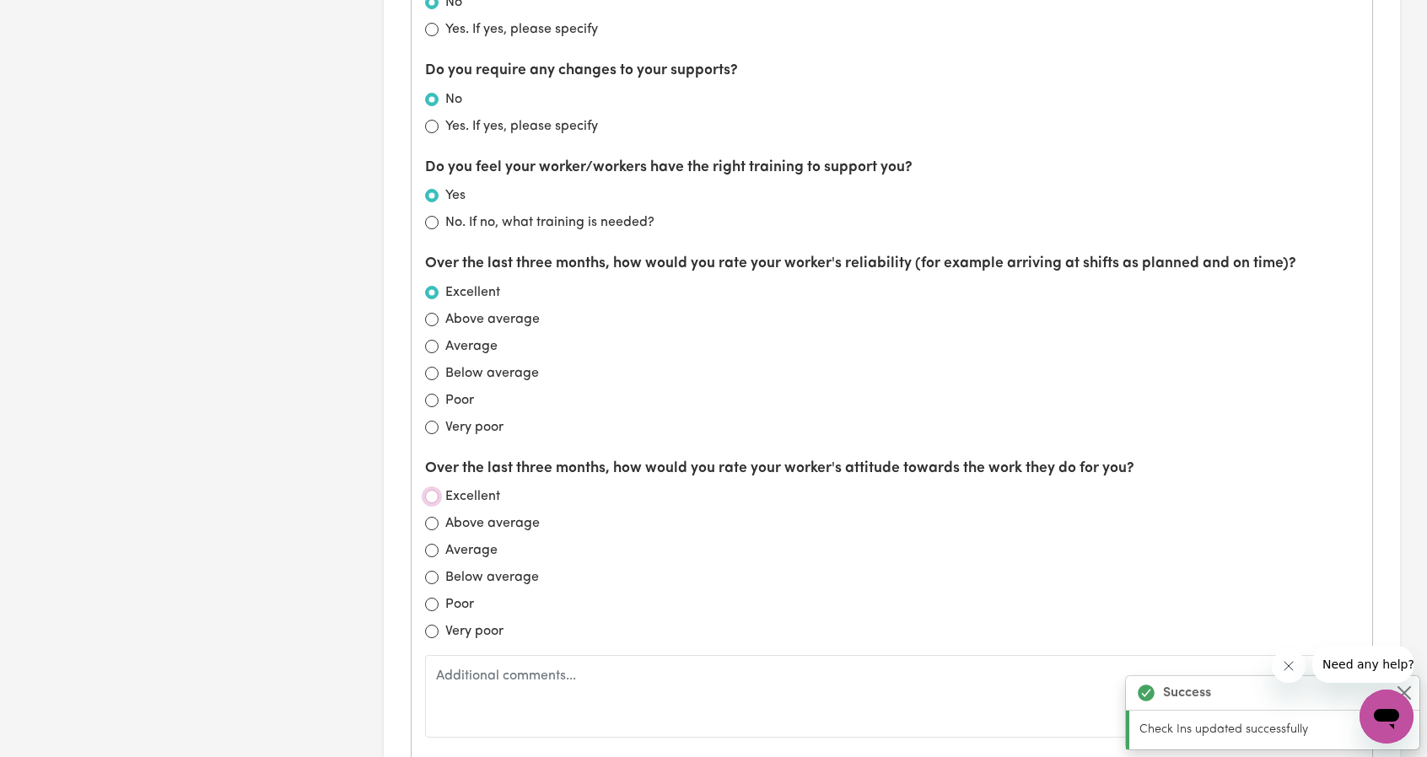
click at [434, 490] on input "Excellent" at bounding box center [431, 496] width 13 height 13
radio input "true"
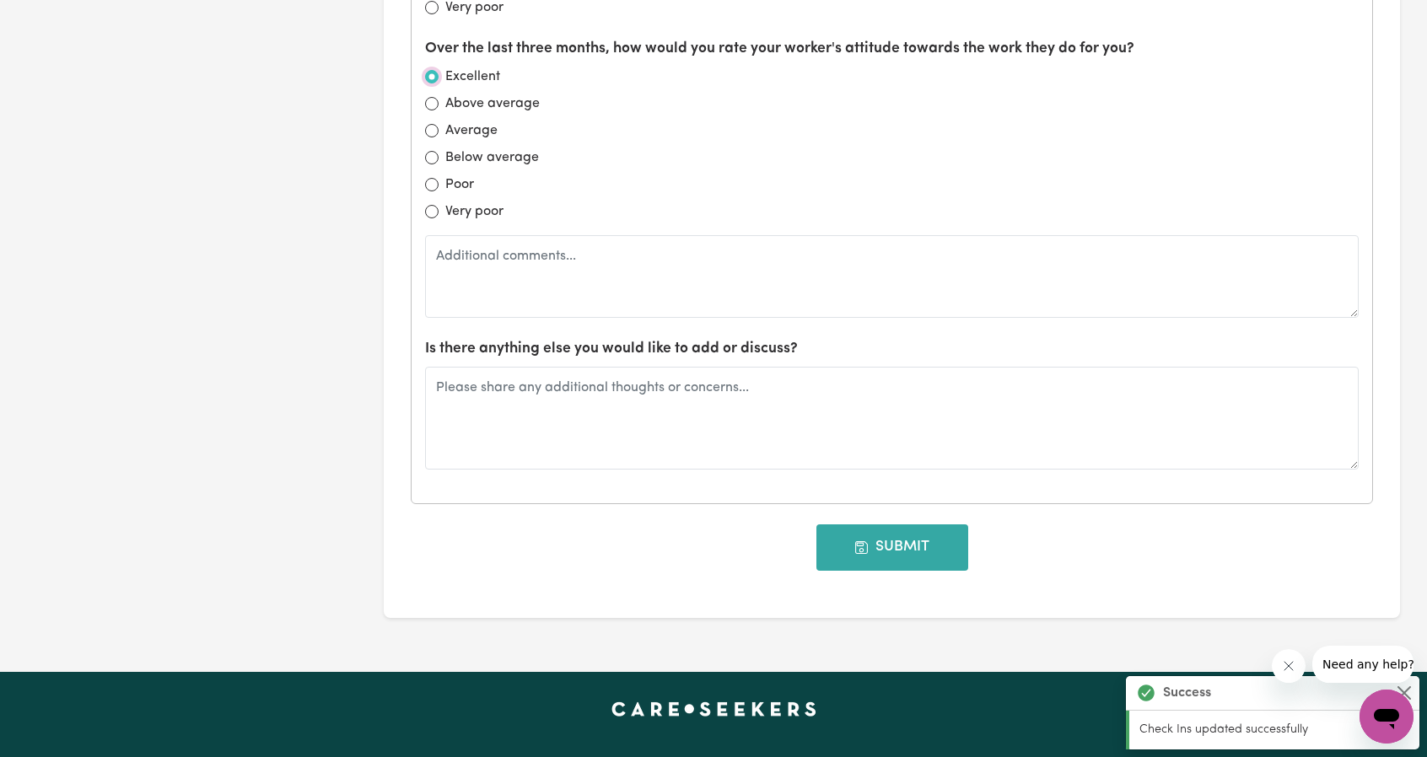
scroll to position [1771, 0]
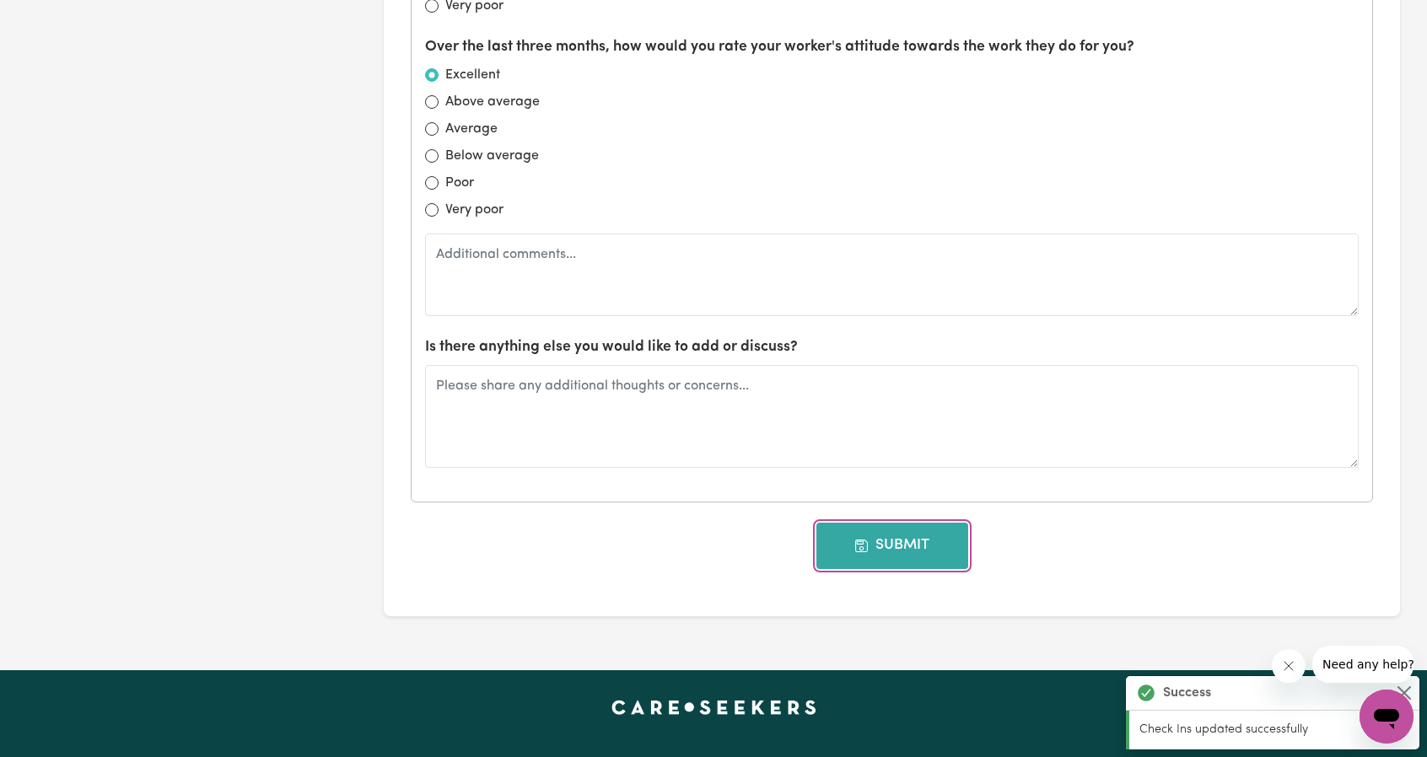
click at [855, 528] on button "Submit" at bounding box center [892, 546] width 152 height 46
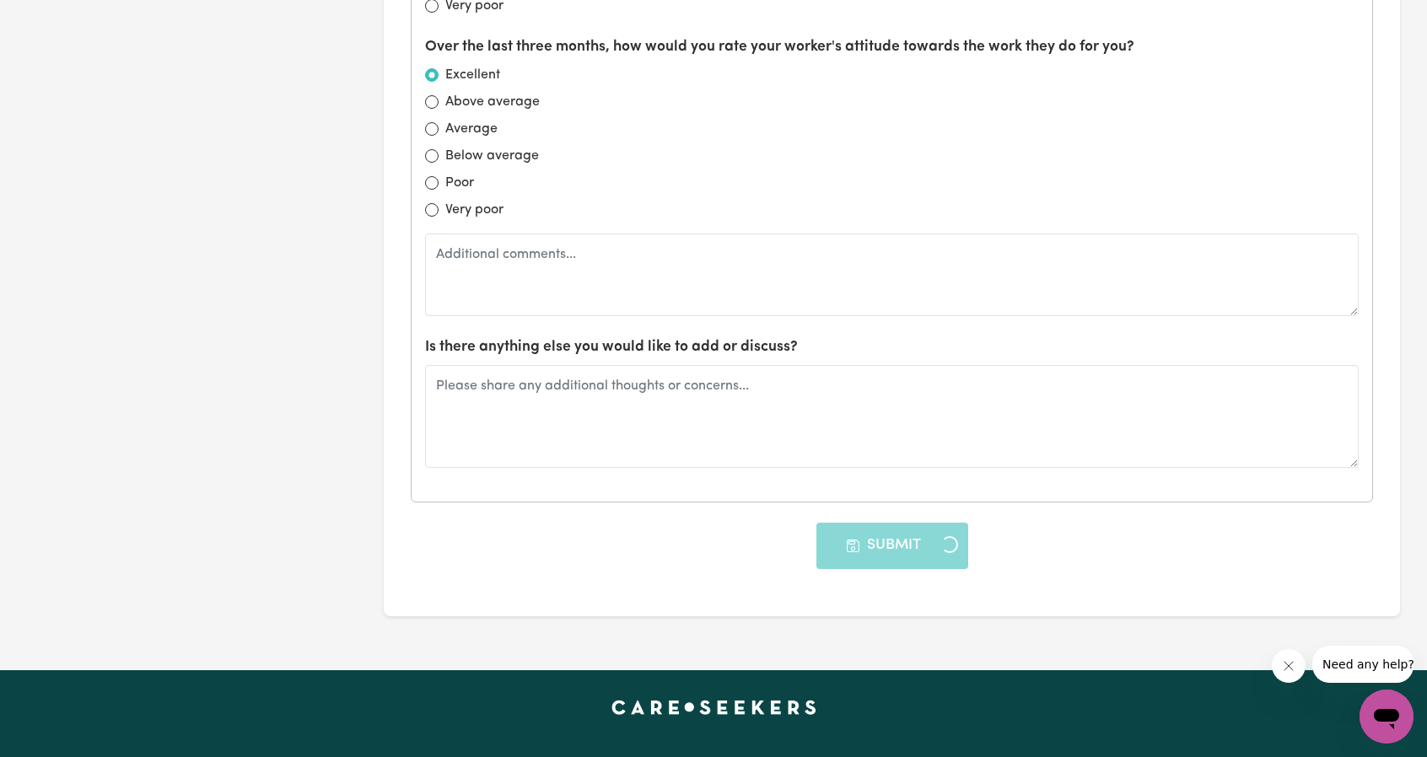
type input "[DATE]"
radio input "false"
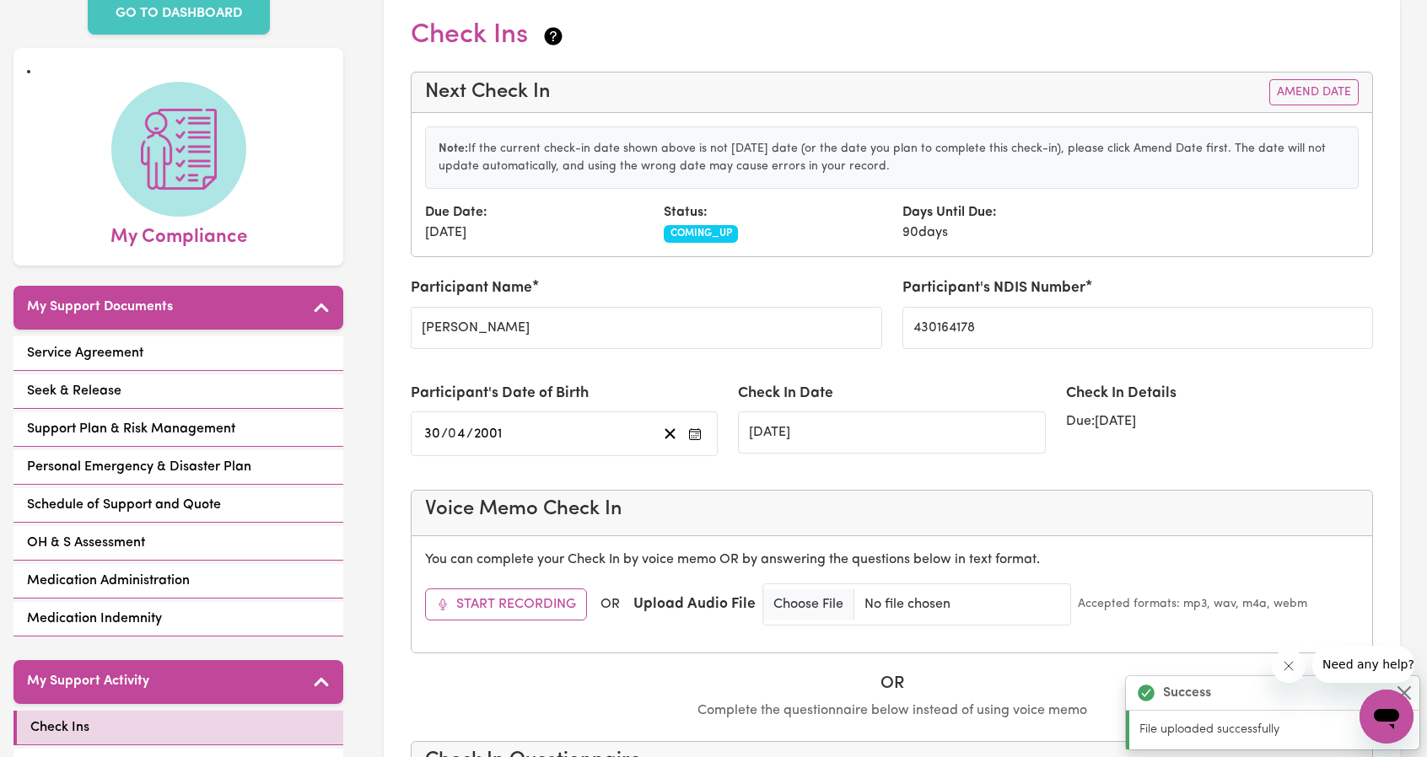
scroll to position [0, 0]
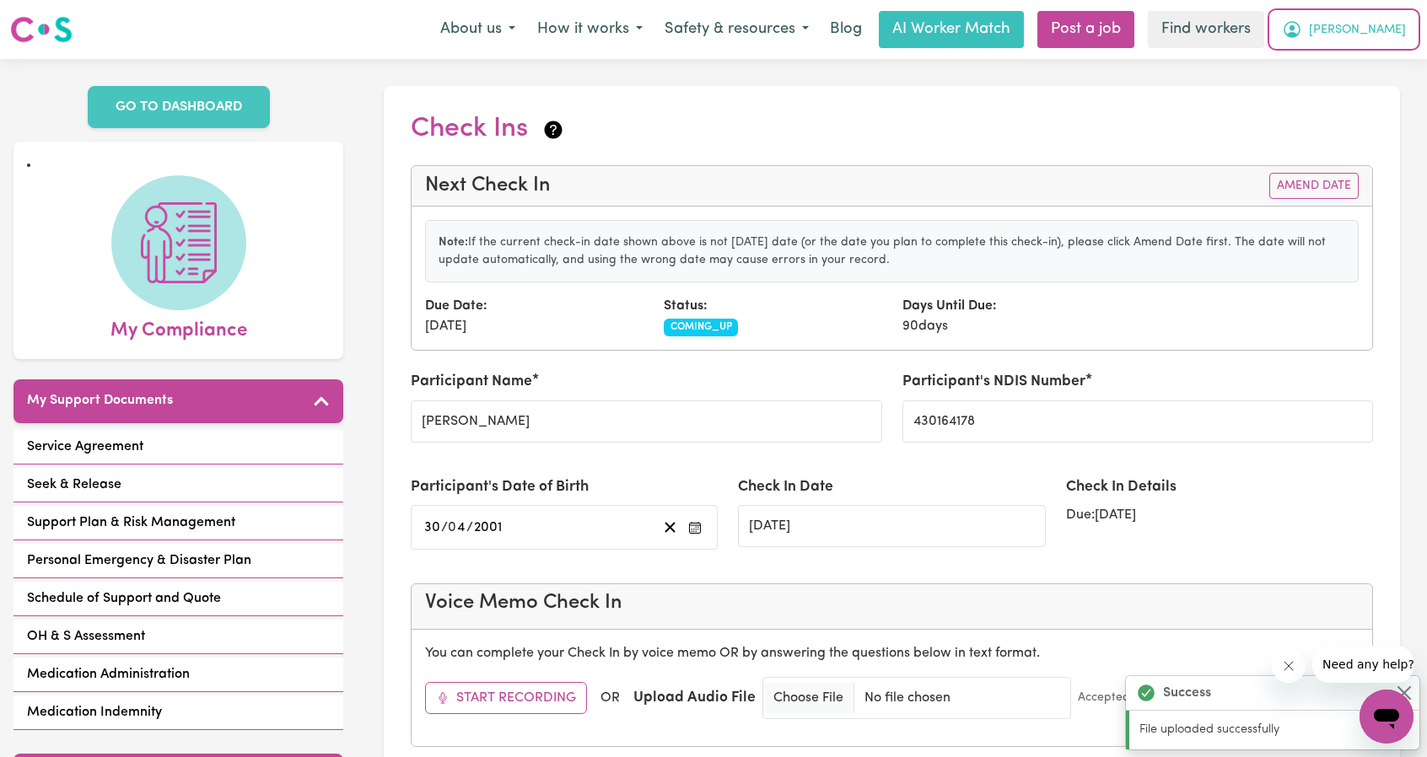
click at [1389, 26] on span "[PERSON_NAME]" at bounding box center [1357, 30] width 97 height 19
click at [1366, 53] on link "My Dashboard" at bounding box center [1349, 66] width 133 height 32
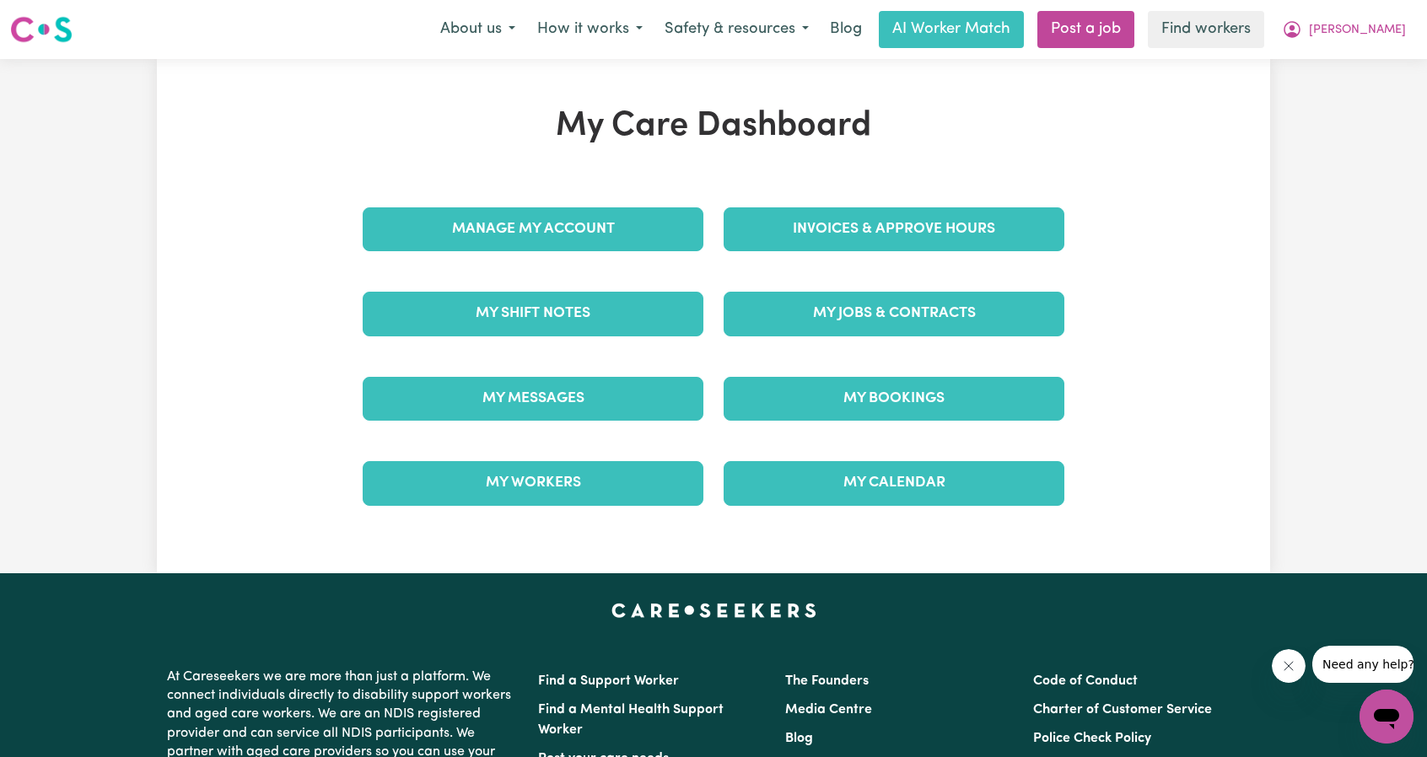
click at [634, 202] on div "Manage My Account" at bounding box center [533, 229] width 361 height 84
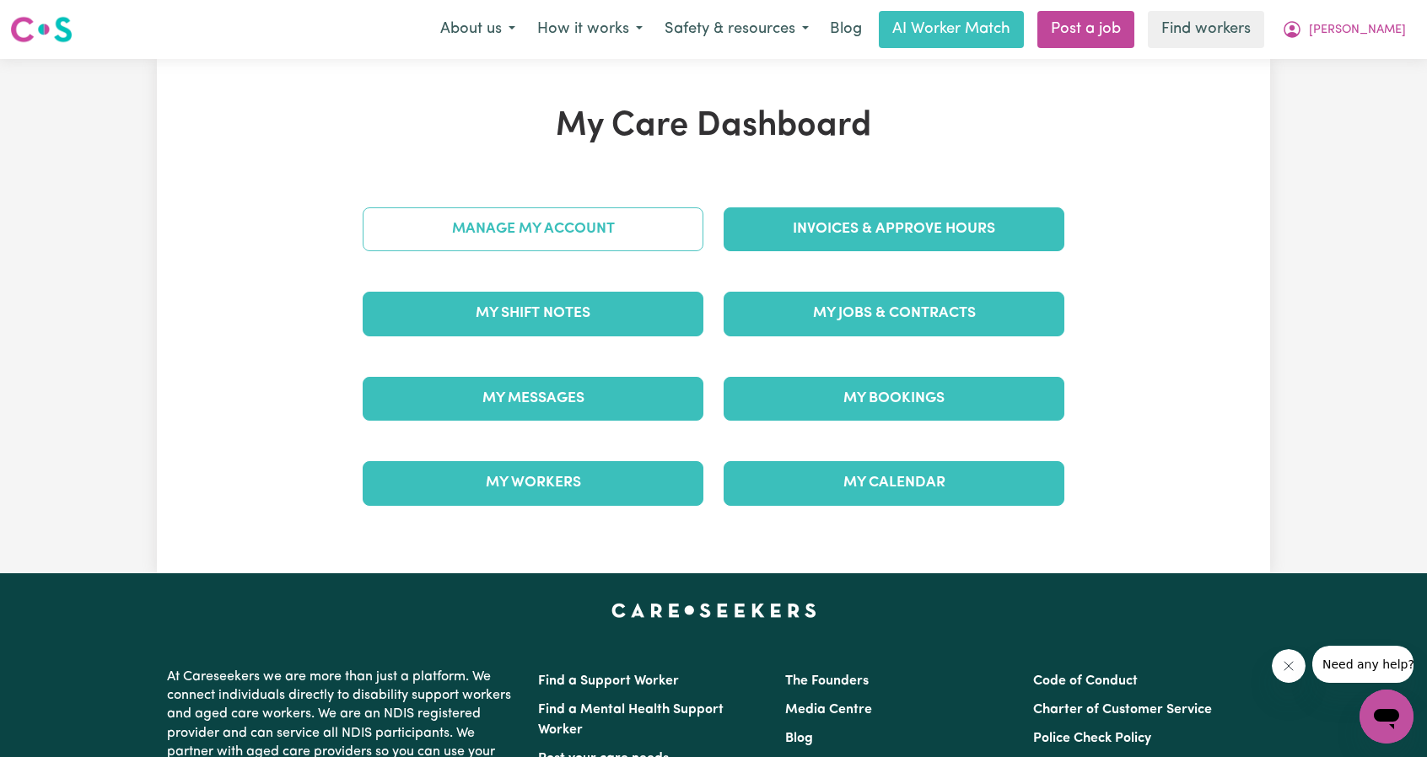
click at [628, 224] on link "Manage My Account" at bounding box center [533, 229] width 341 height 44
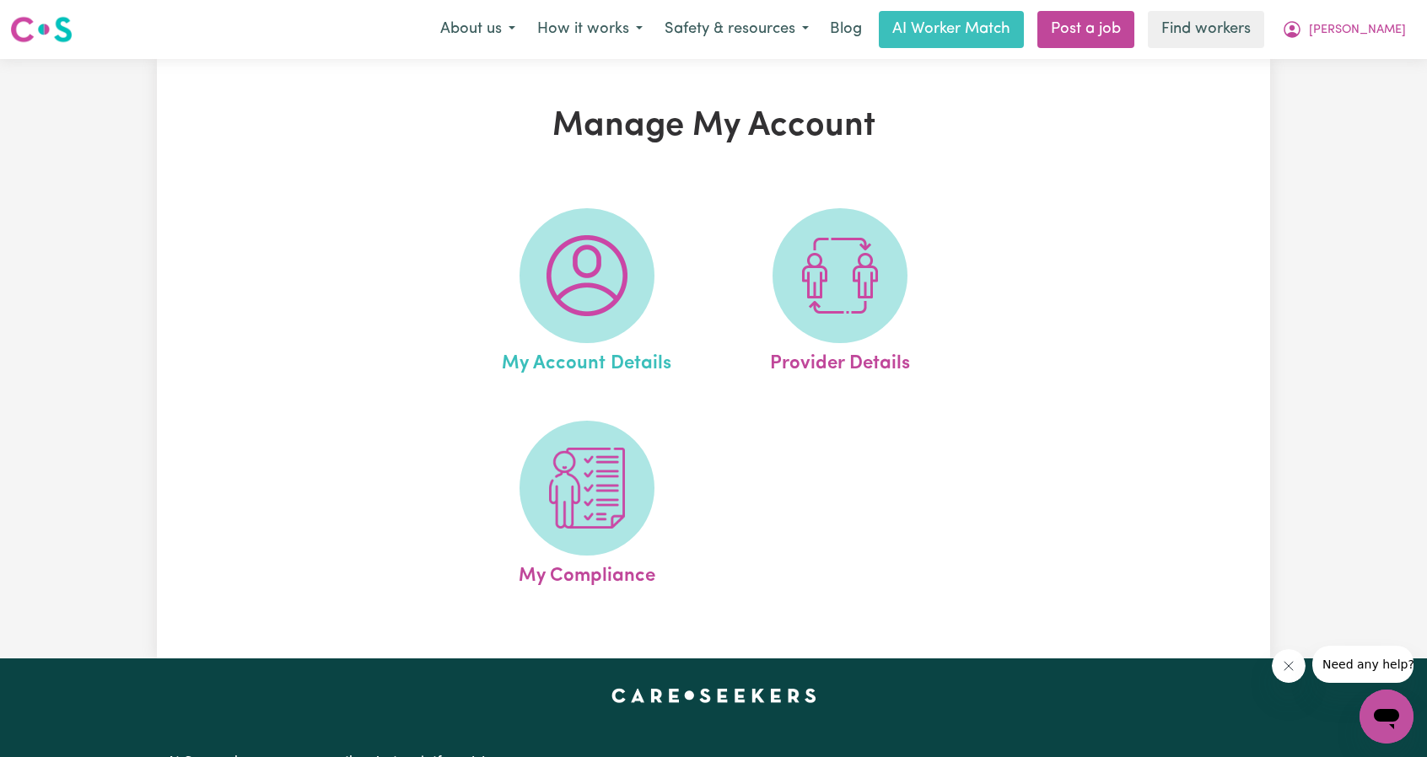
click at [637, 224] on link "My Account Details" at bounding box center [587, 293] width 243 height 170
select select "email"
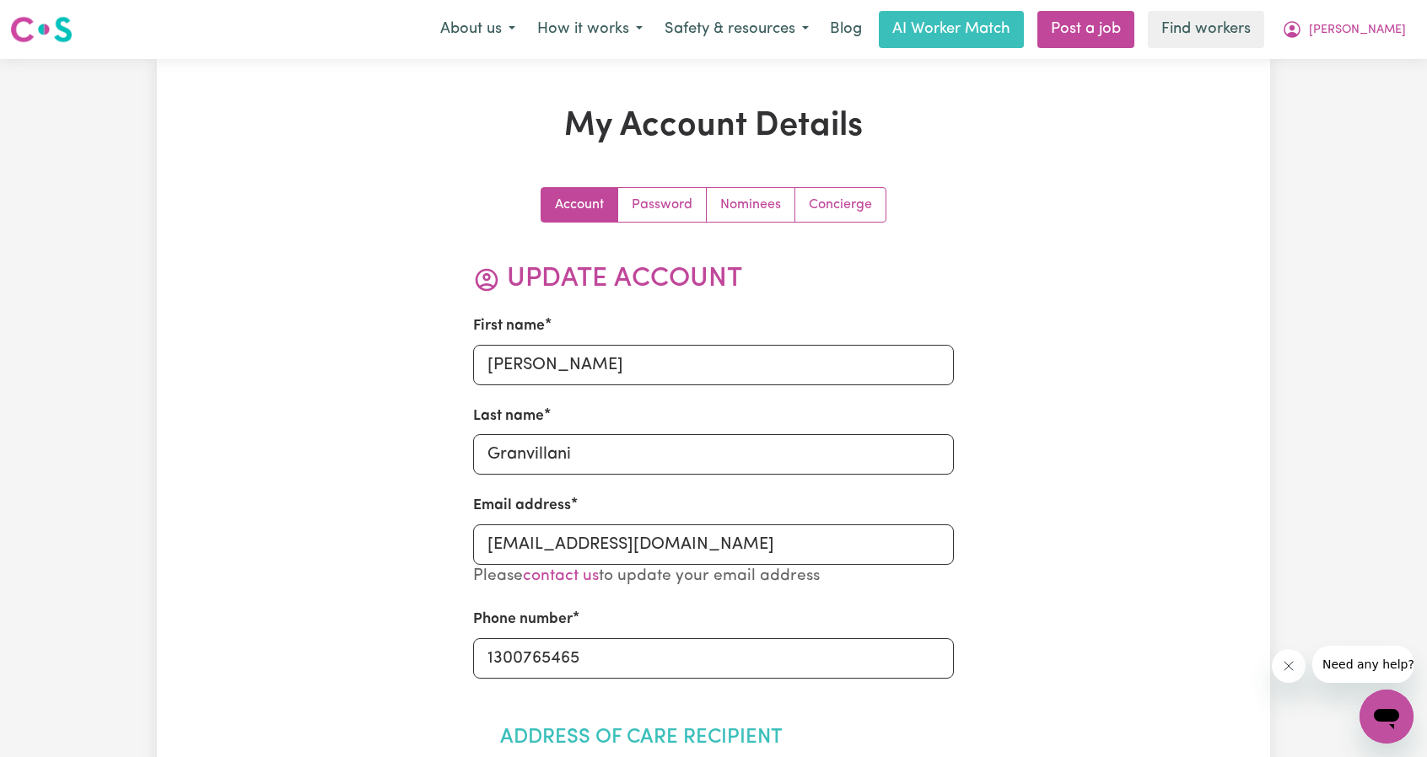
click at [1331, 24] on button "[PERSON_NAME]" at bounding box center [1344, 29] width 146 height 35
click at [1347, 61] on link "My Dashboard" at bounding box center [1349, 66] width 133 height 32
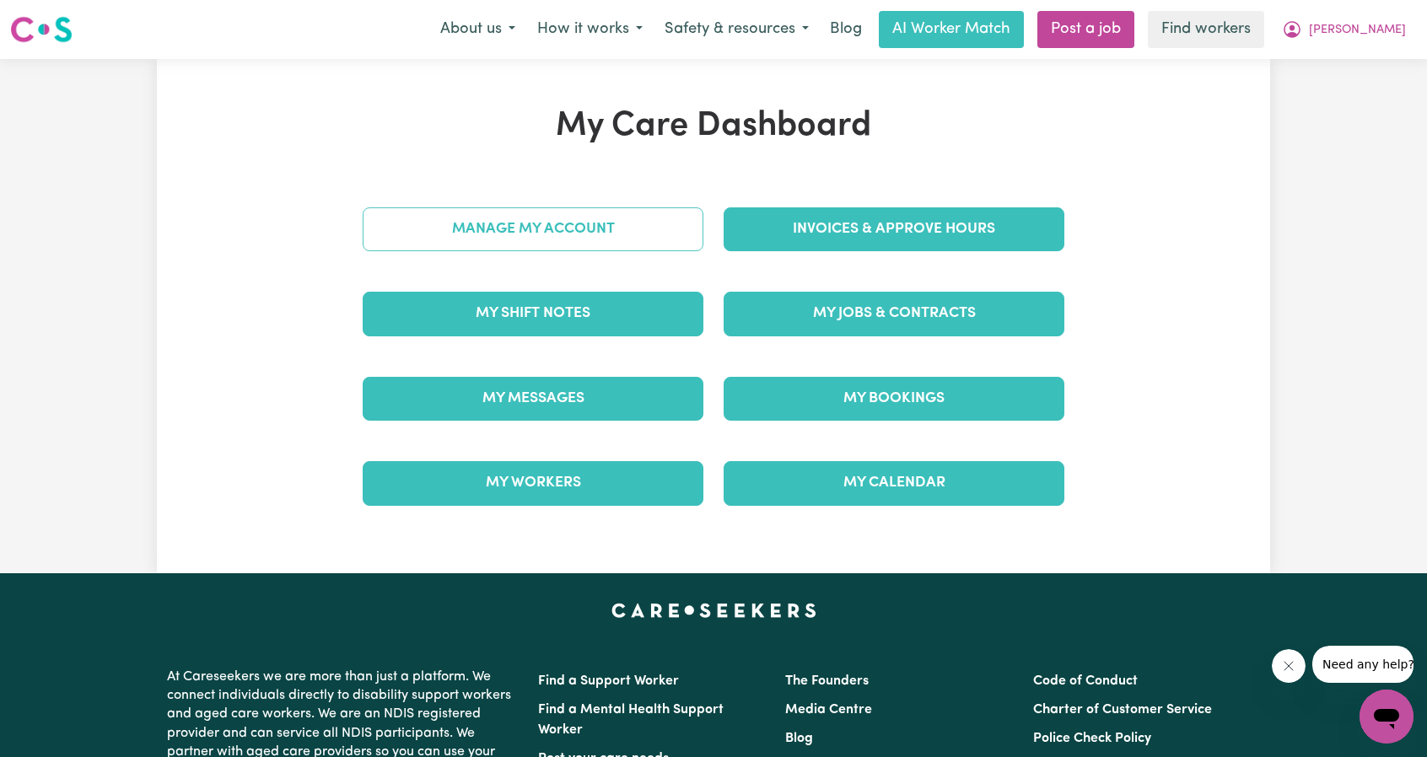
click at [587, 221] on link "Manage My Account" at bounding box center [533, 229] width 341 height 44
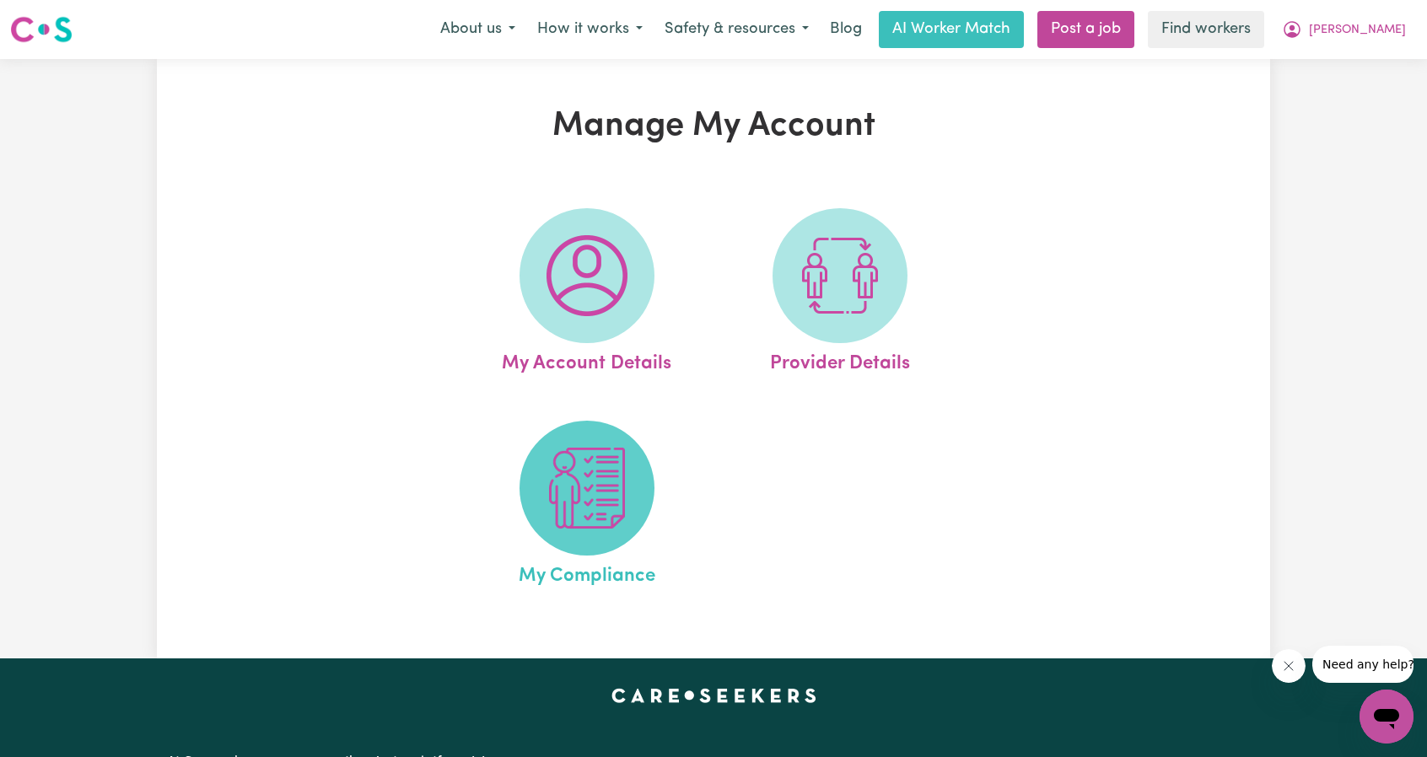
click at [577, 471] on img at bounding box center [587, 488] width 81 height 81
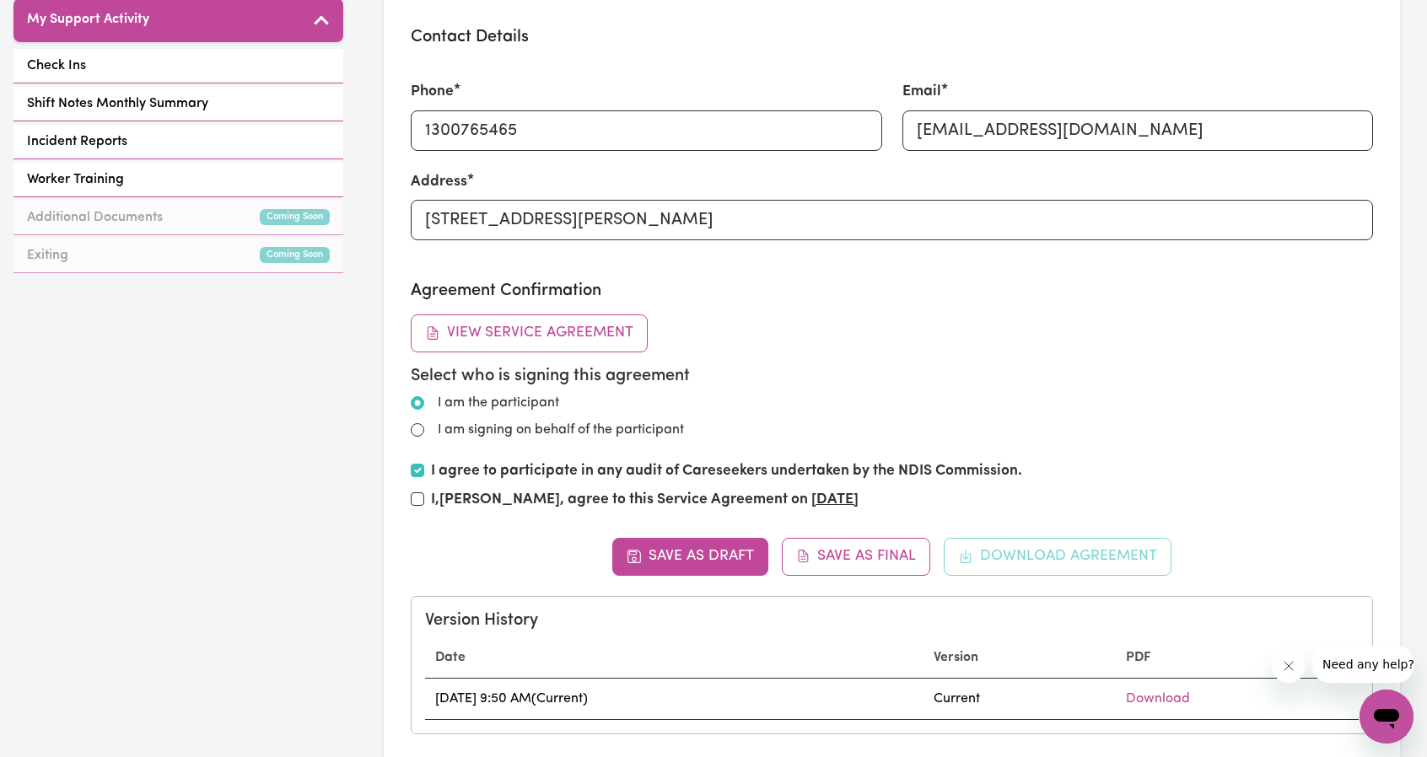
scroll to position [759, 0]
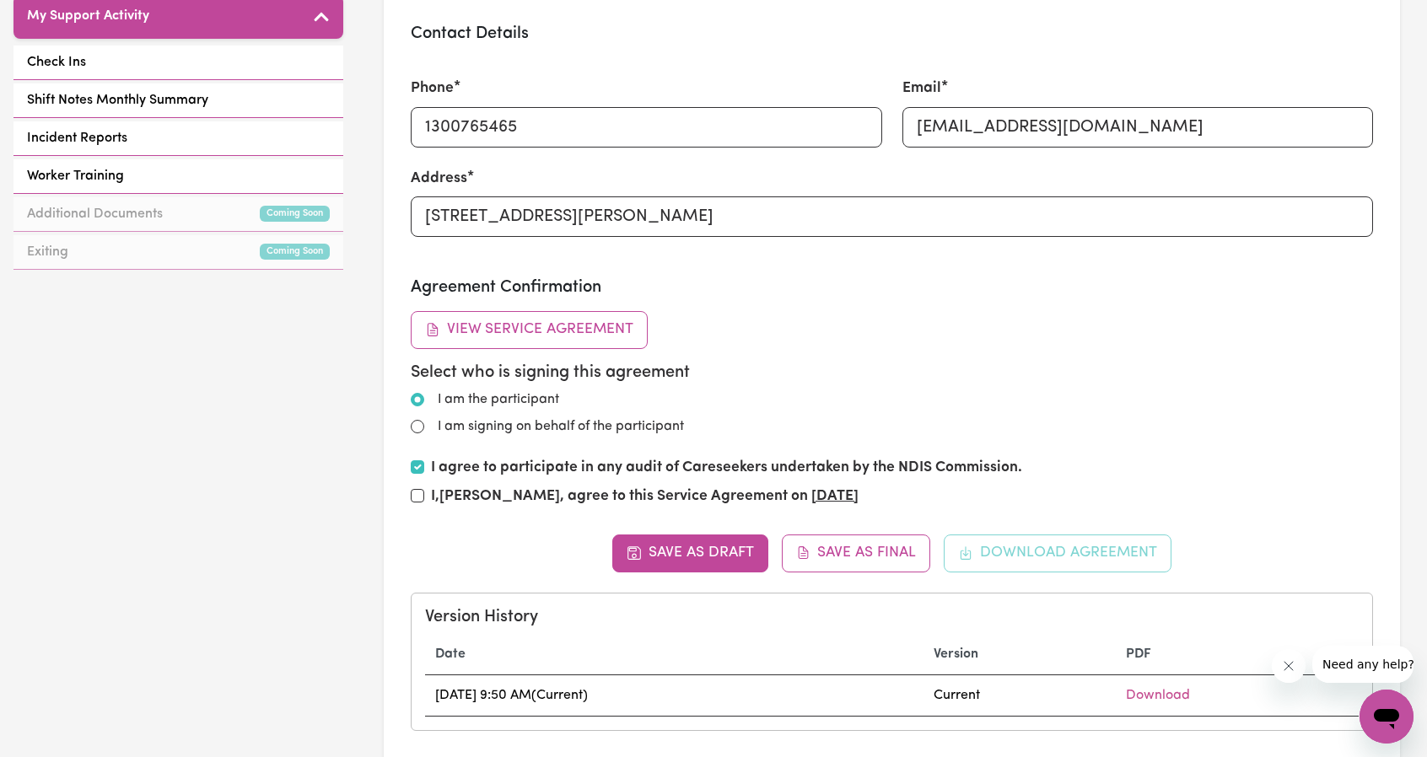
click at [1038, 548] on div "Save as Draft Save as Final Download Agreement Version History Date Version PDF…" at bounding box center [892, 633] width 962 height 196
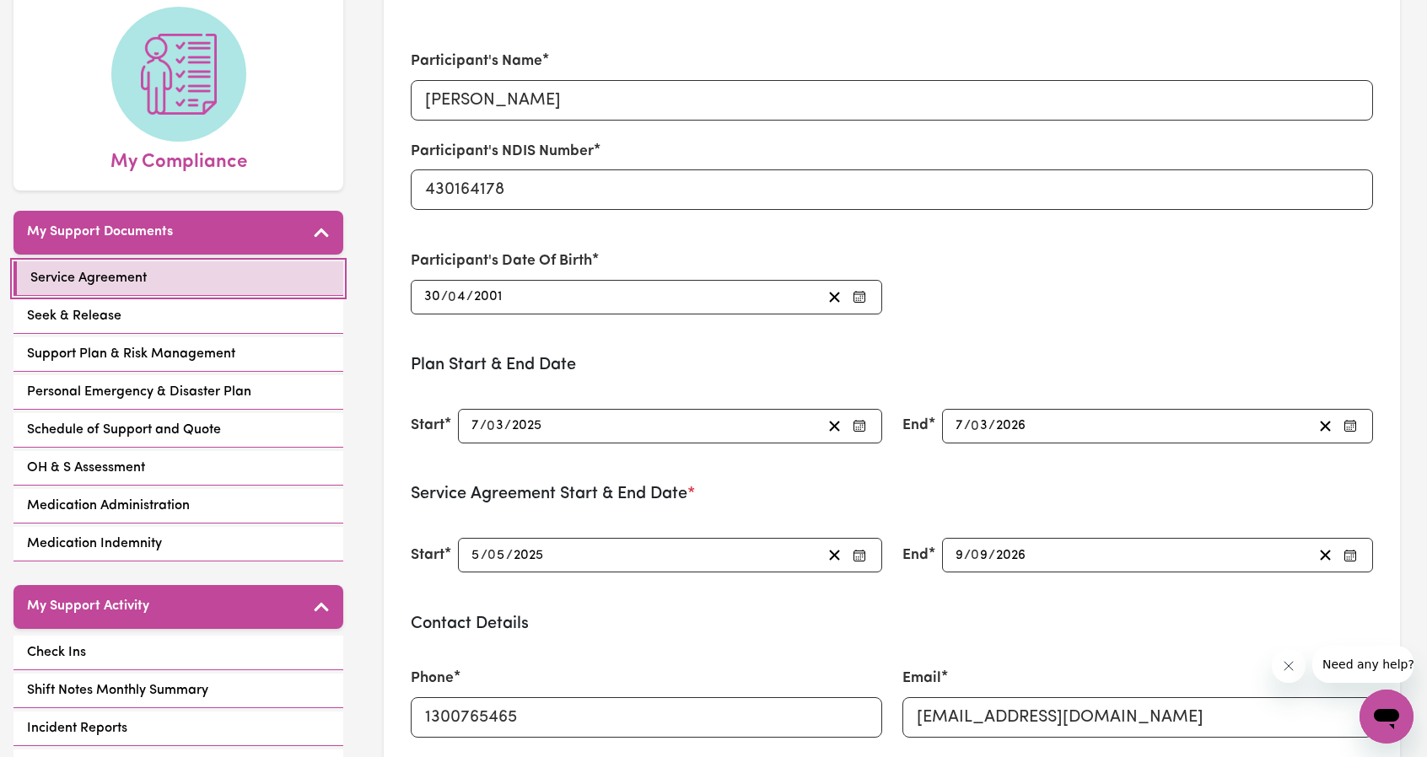
click at [128, 294] on link "Service Agreement" at bounding box center [178, 278] width 330 height 35
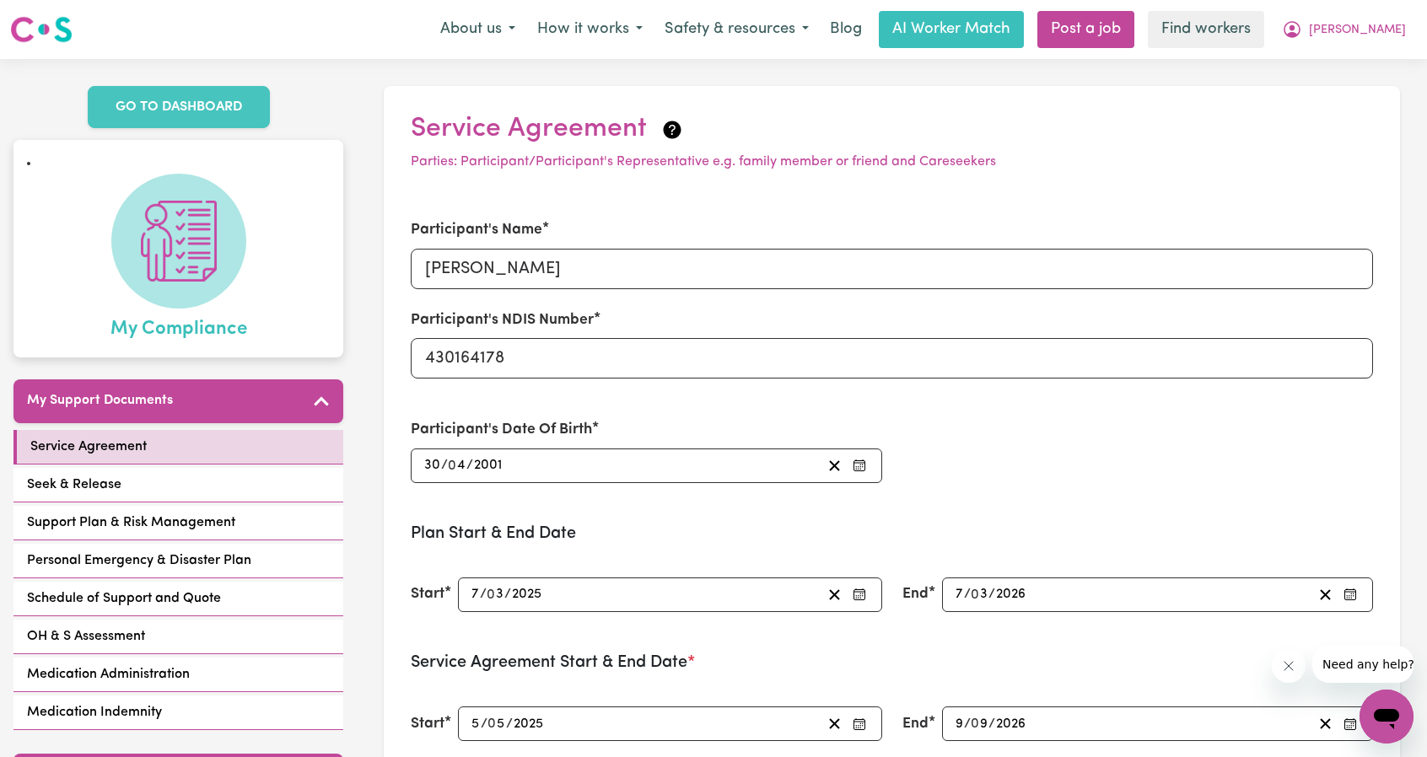
click at [121, 315] on span "My Compliance" at bounding box center [178, 326] width 137 height 35
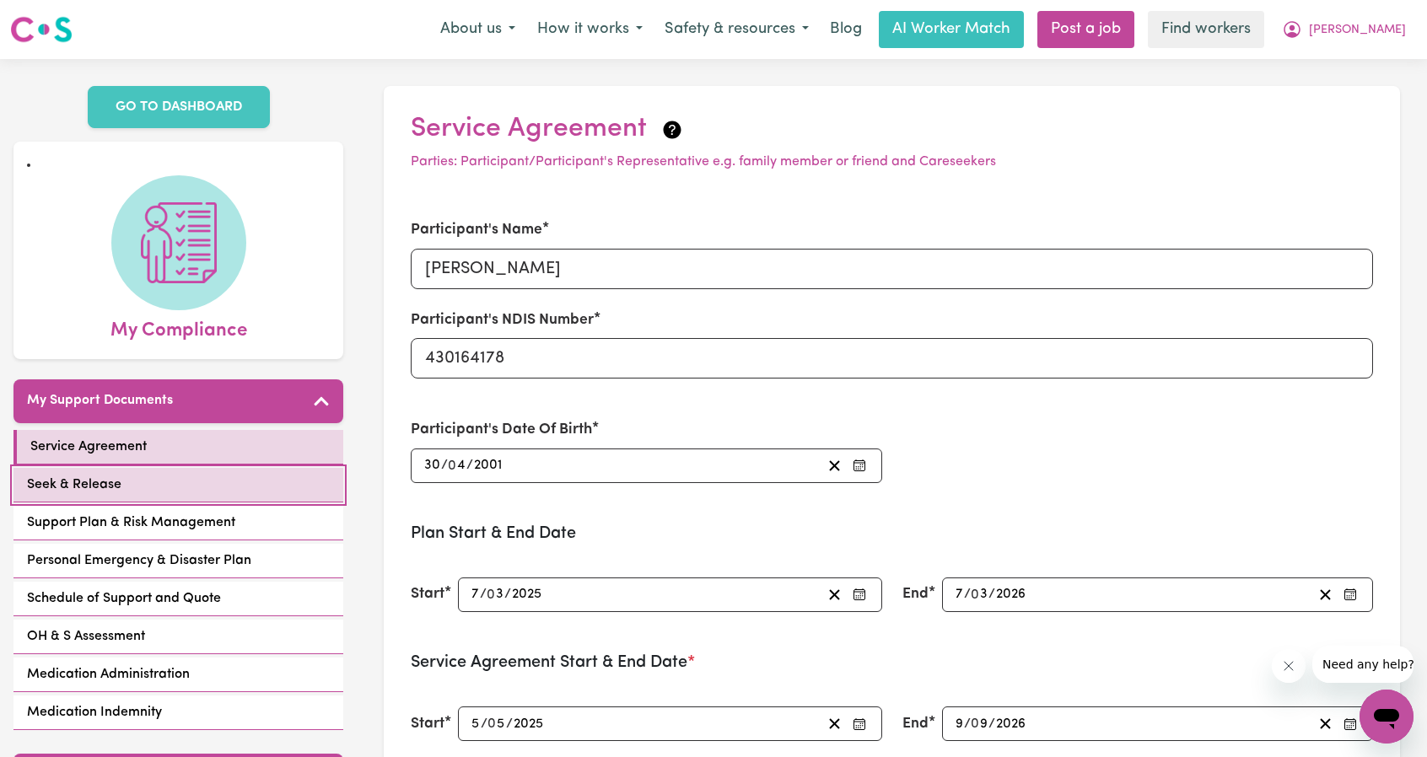
click at [164, 470] on link "Seek & Release" at bounding box center [178, 485] width 330 height 35
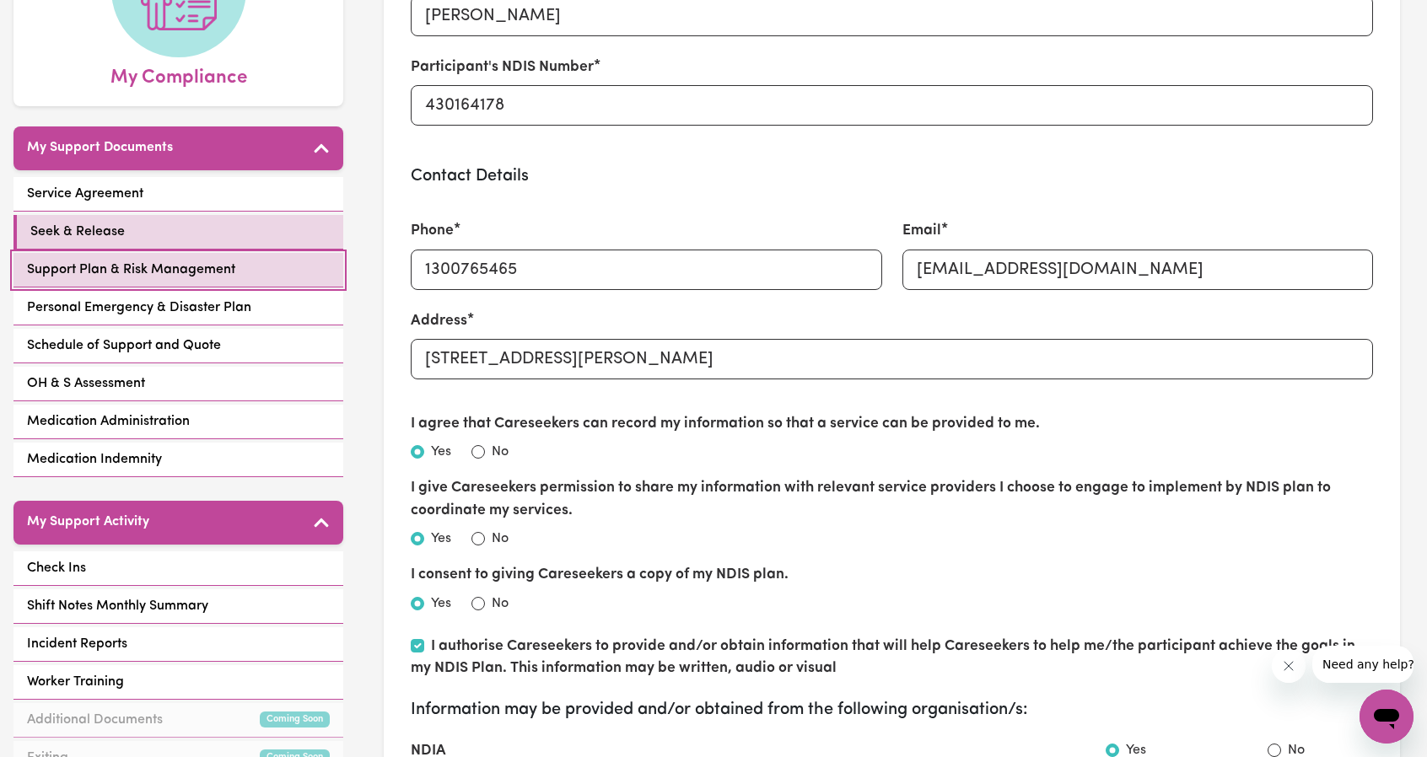
click at [150, 263] on span "Support Plan & Risk Management" at bounding box center [131, 270] width 208 height 20
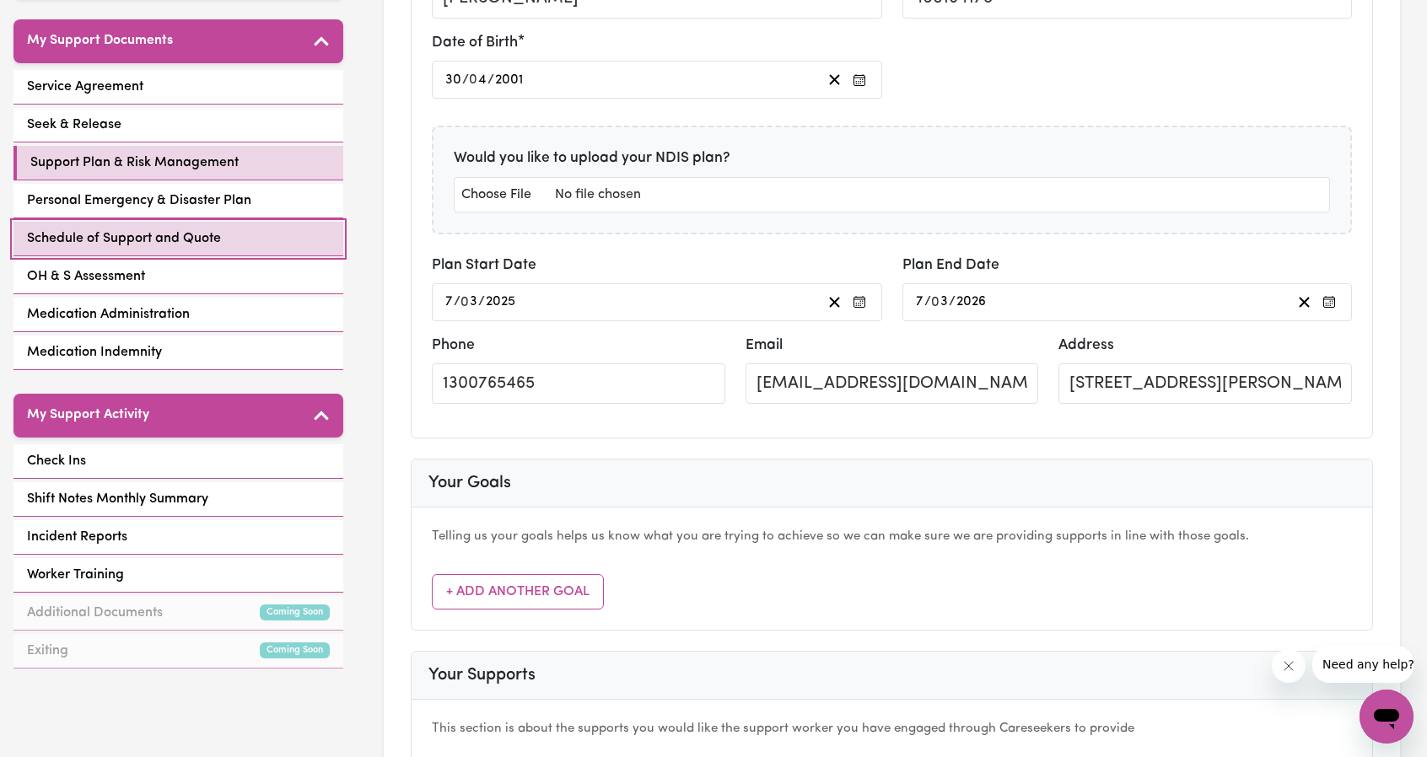
click at [180, 222] on link "Schedule of Support and Quote" at bounding box center [178, 239] width 330 height 35
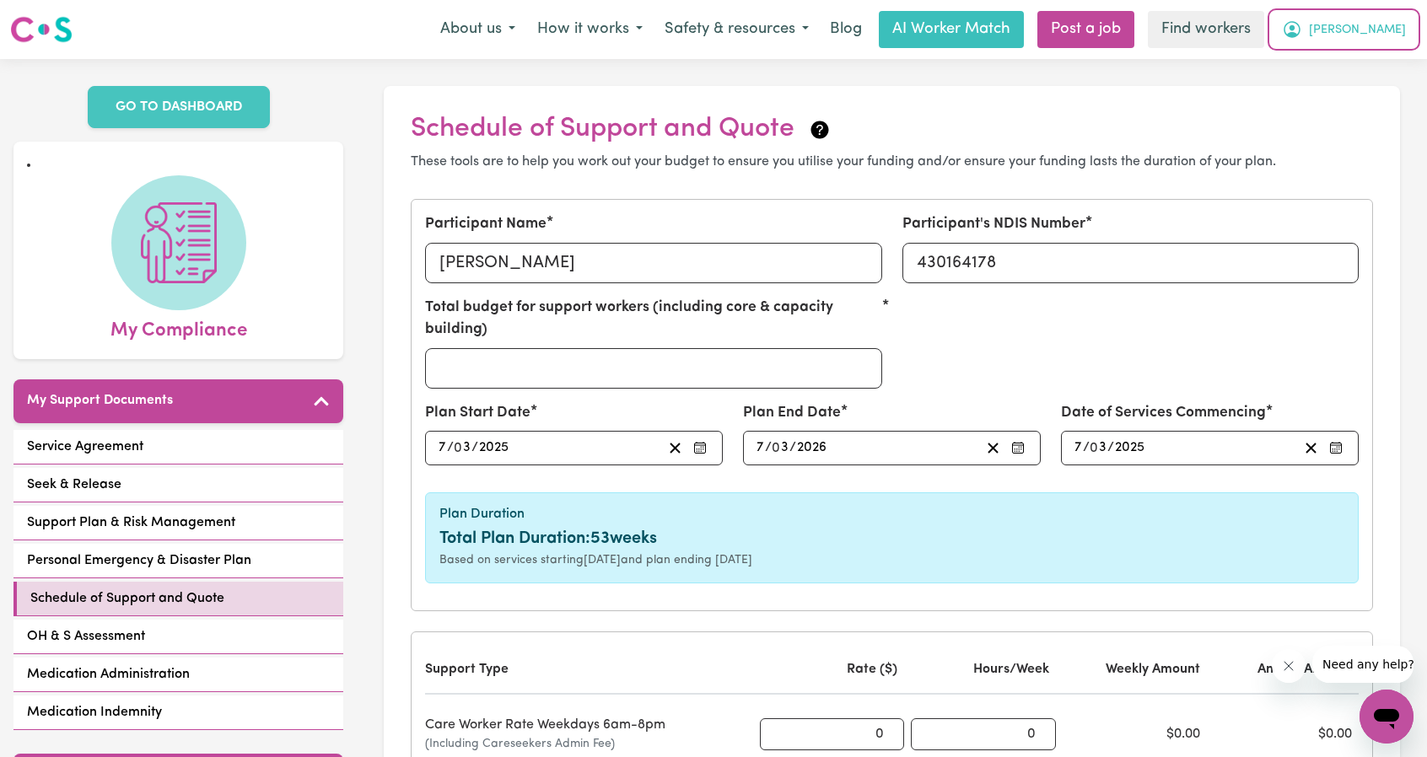
click at [1387, 30] on span "[PERSON_NAME]" at bounding box center [1357, 30] width 97 height 19
click at [1360, 51] on link "My Dashboard" at bounding box center [1349, 66] width 133 height 32
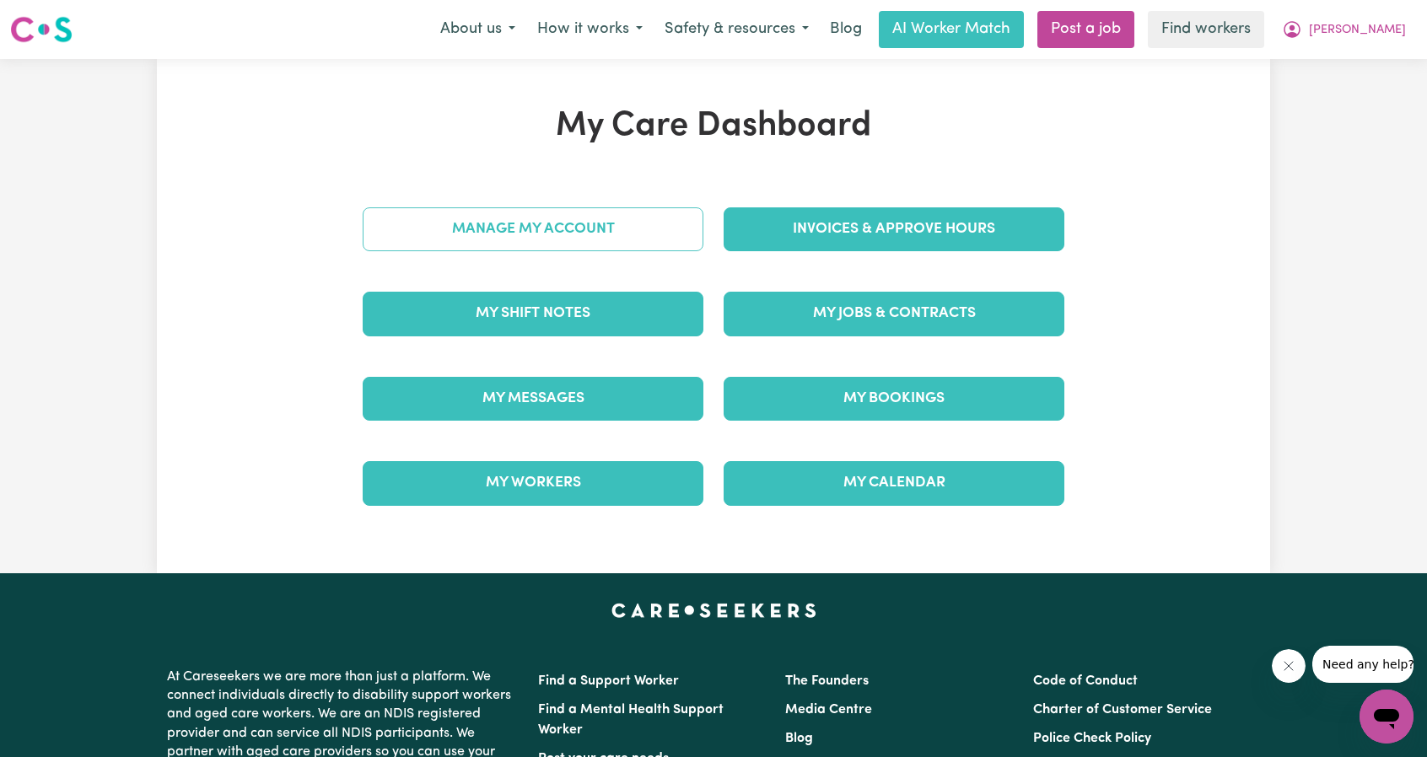
click at [611, 240] on link "Manage My Account" at bounding box center [533, 229] width 341 height 44
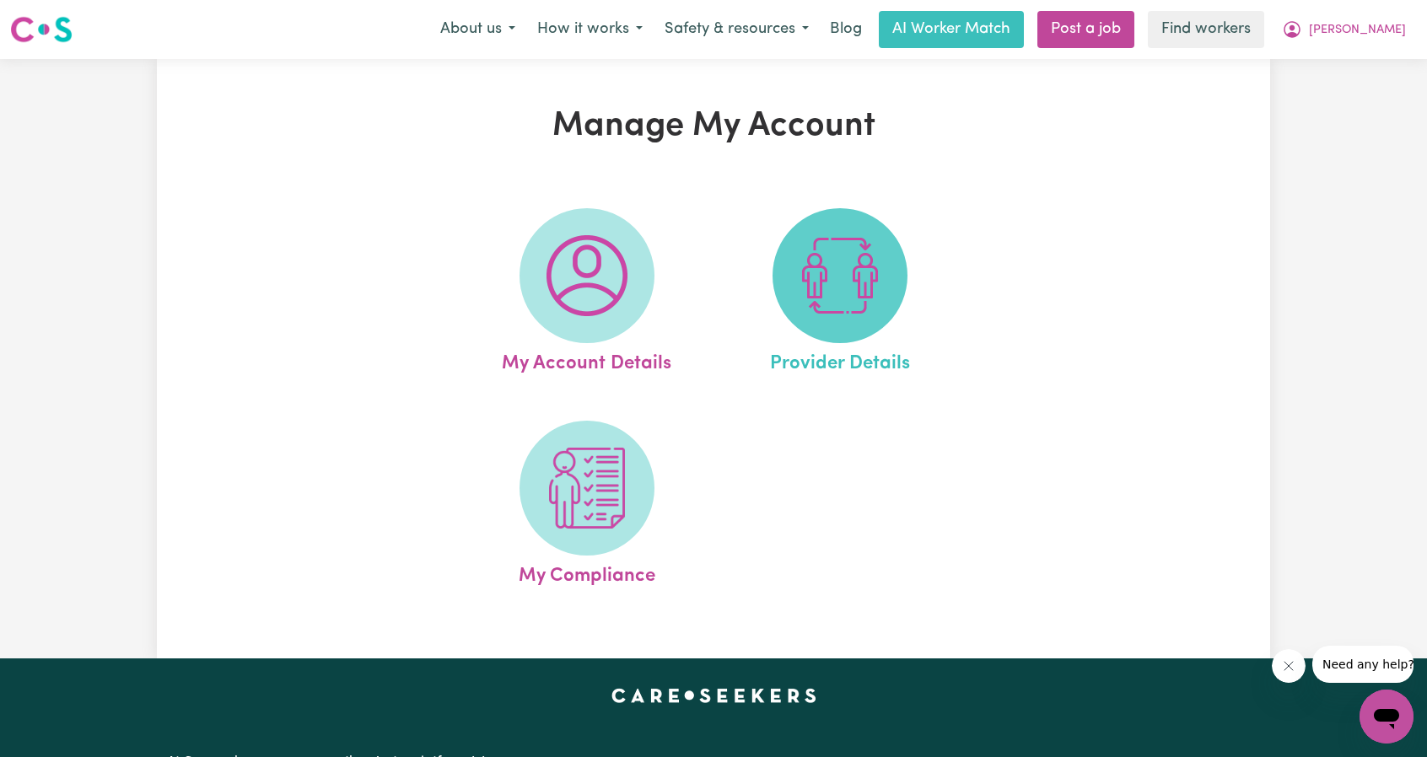
click at [845, 269] on img at bounding box center [840, 275] width 81 height 81
select select "NDIS_FUNDING_AGENCY_MANAGED"
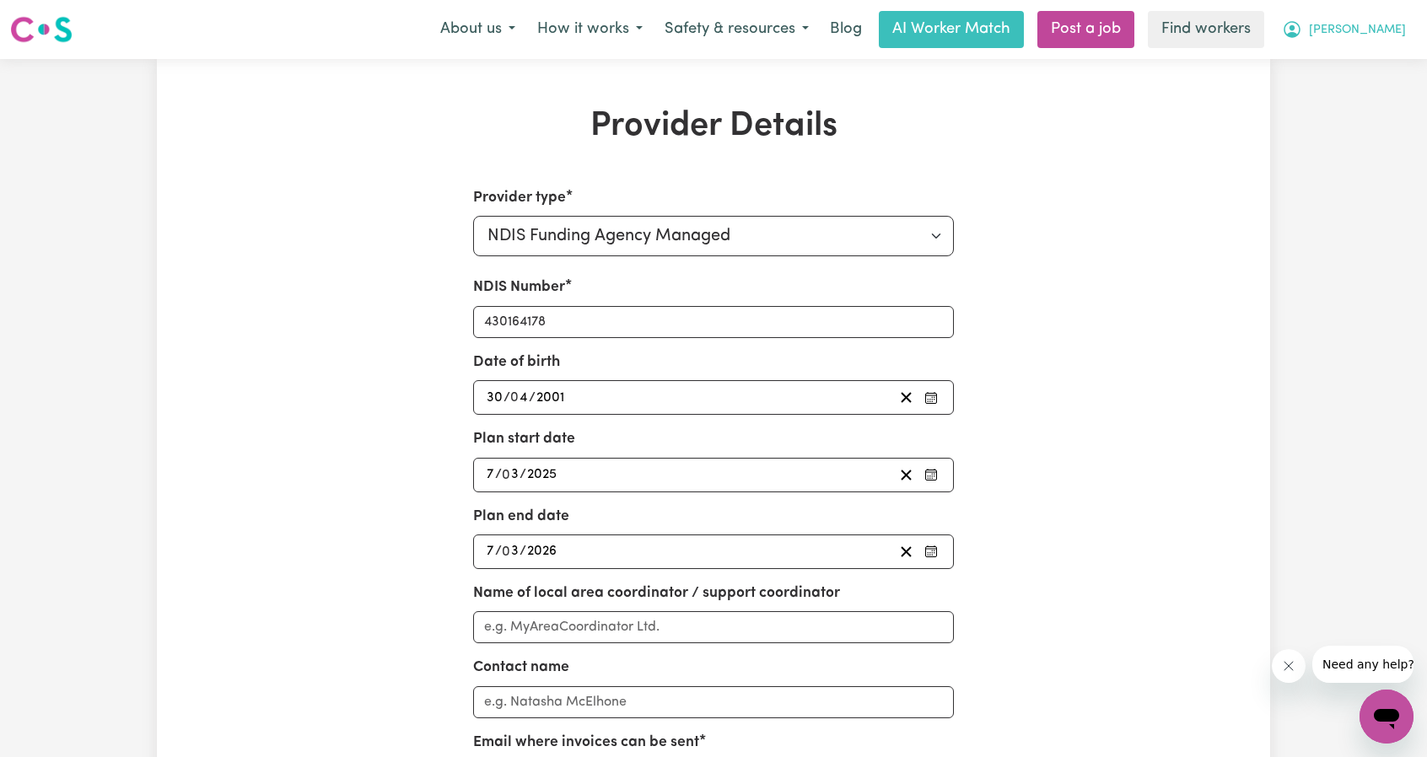
click at [1390, 42] on button "[PERSON_NAME]" at bounding box center [1344, 29] width 146 height 35
click at [1336, 100] on link "Logout" at bounding box center [1349, 97] width 133 height 32
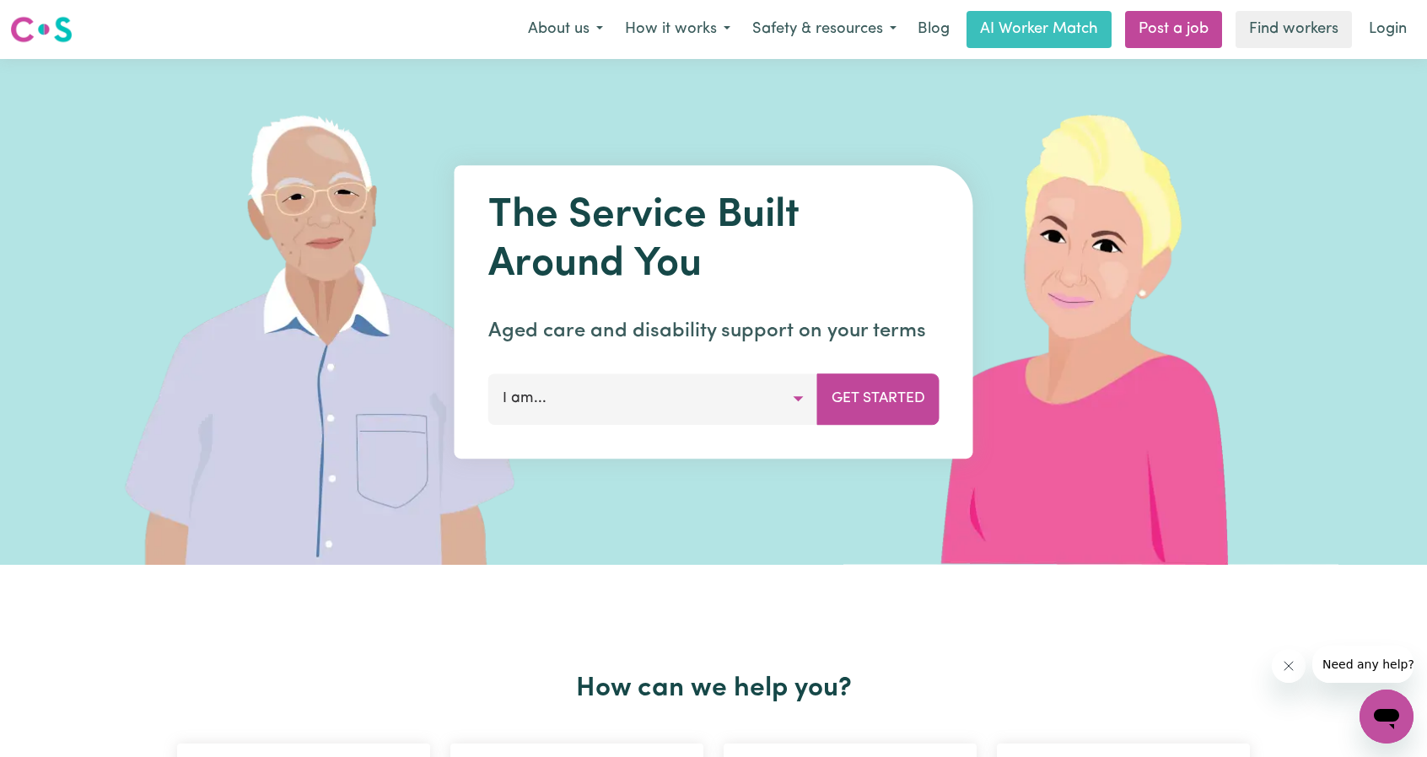
click at [1397, 43] on link "Login" at bounding box center [1388, 29] width 58 height 37
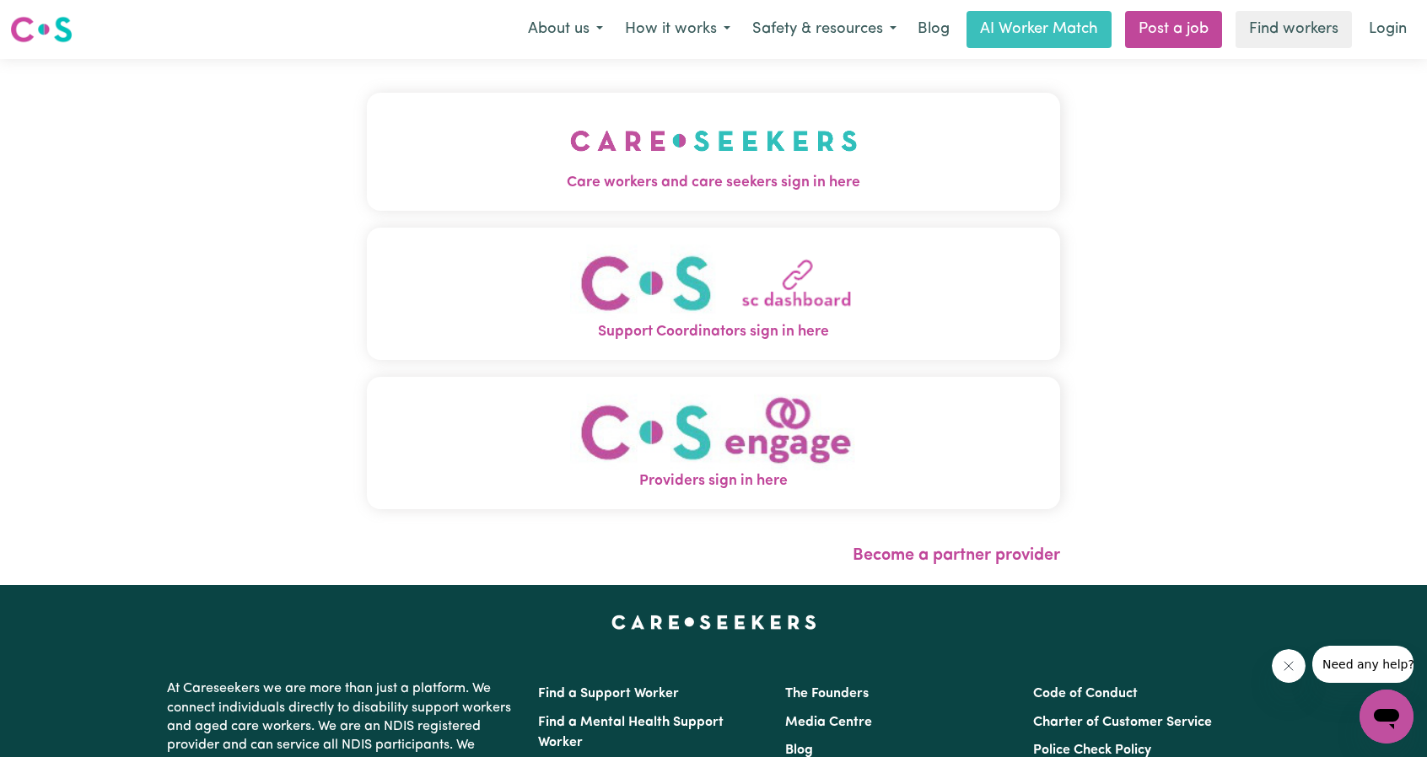
click at [644, 159] on img "Care workers and care seekers sign in here" at bounding box center [714, 141] width 288 height 62
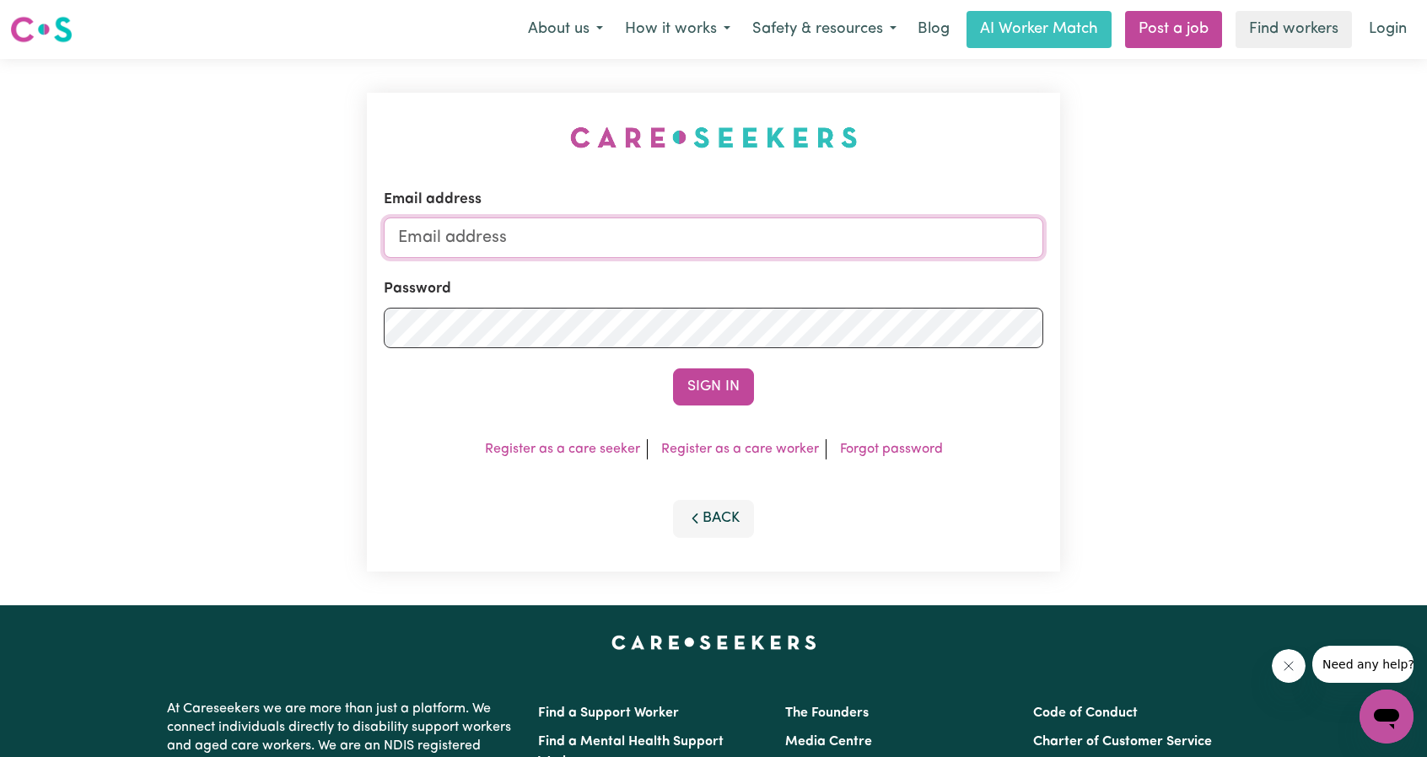
click at [686, 224] on input "Email address" at bounding box center [714, 238] width 660 height 40
drag, startPoint x: 486, startPoint y: 240, endPoint x: 821, endPoint y: 267, distance: 336.0
click at [822, 262] on form "Email address [EMAIL_ADDRESS][PERSON_NAME][DOMAIN_NAME] Password Sign In" at bounding box center [714, 297] width 660 height 217
type input "[EMAIL_ADDRESS][DOMAIN_NAME]"
click at [710, 353] on form "Email address [EMAIL_ADDRESS][DOMAIN_NAME] Password Sign In" at bounding box center [714, 297] width 660 height 217
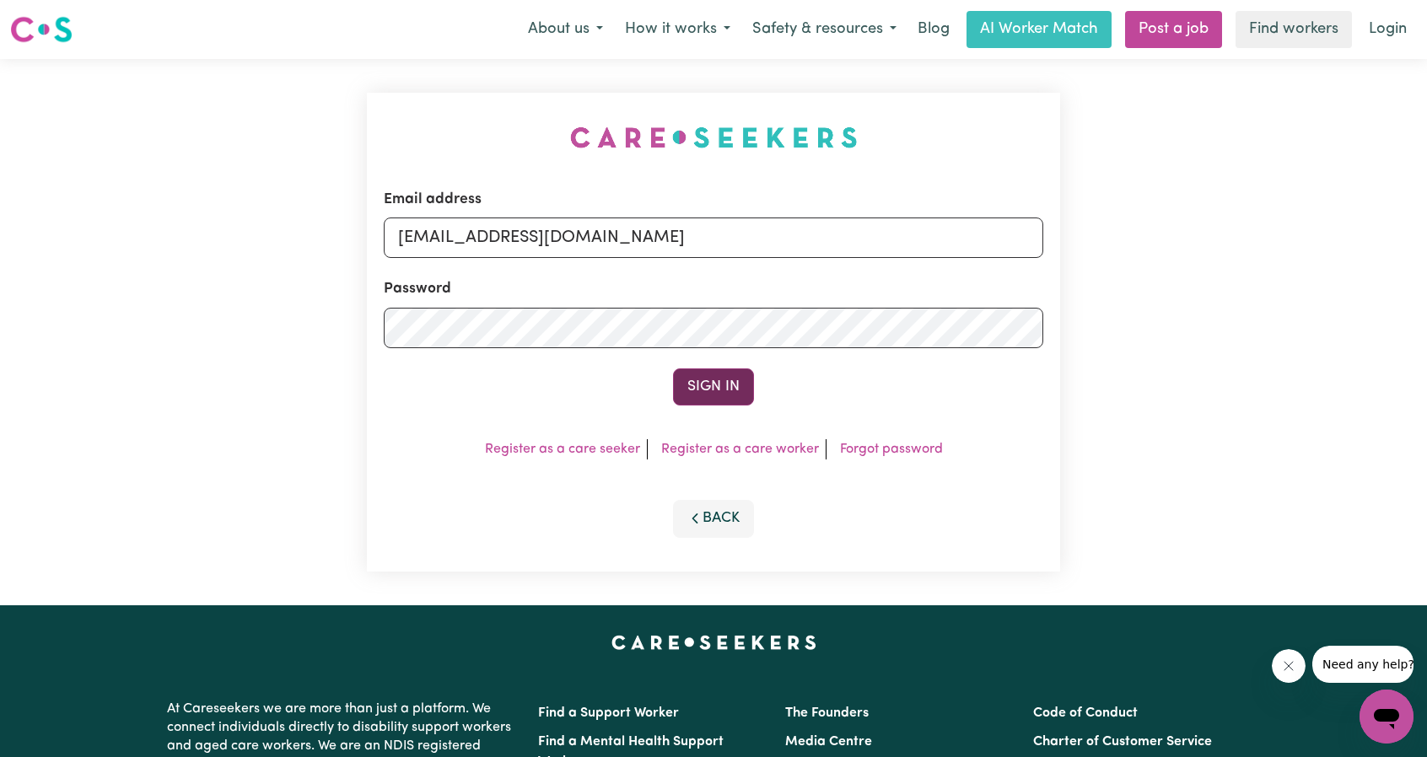
click at [717, 382] on button "Sign In" at bounding box center [713, 387] width 81 height 37
